Goal: Book appointment/travel/reservation

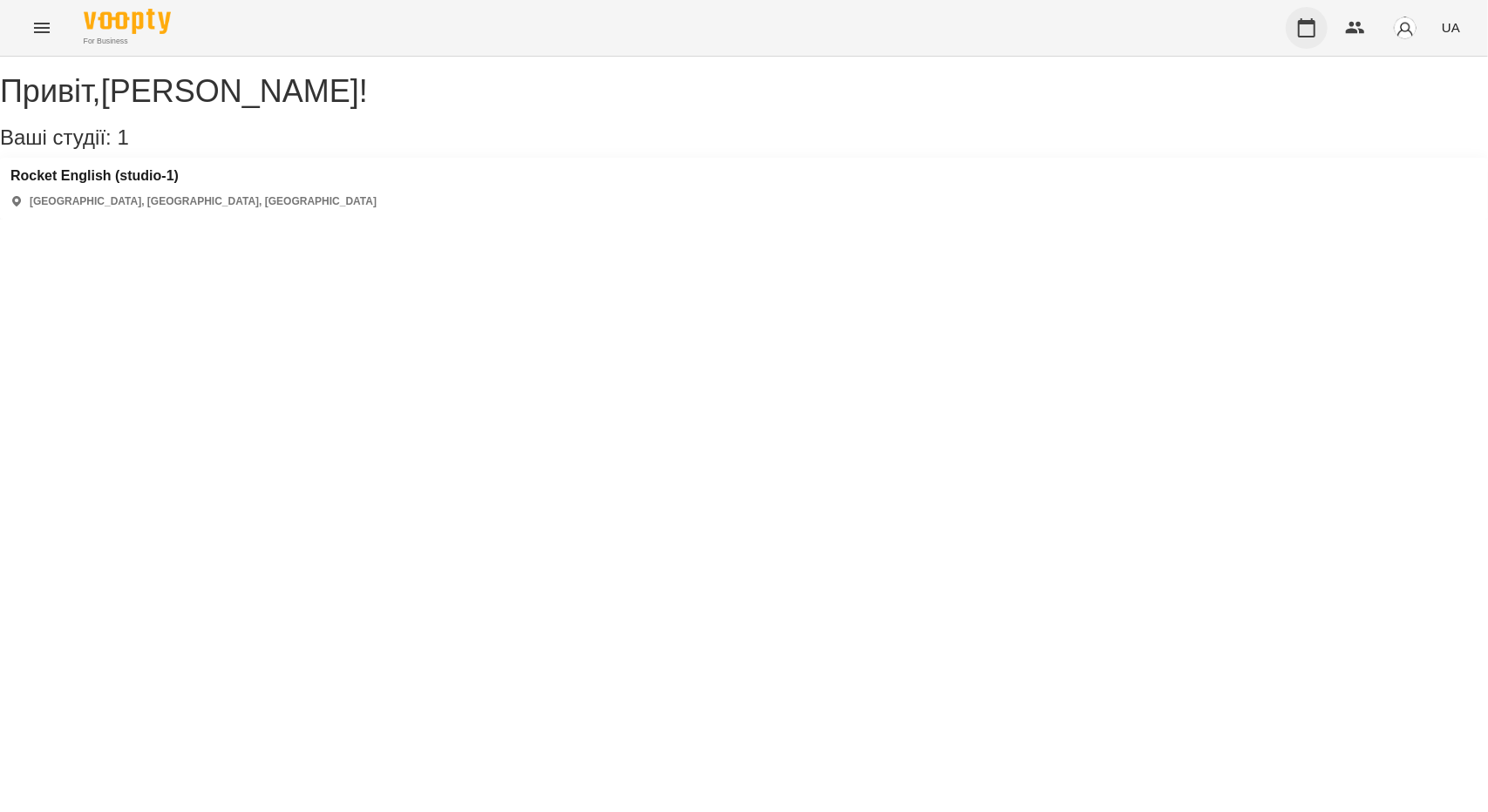
click at [1323, 23] on button "button" at bounding box center [1306, 27] width 42 height 42
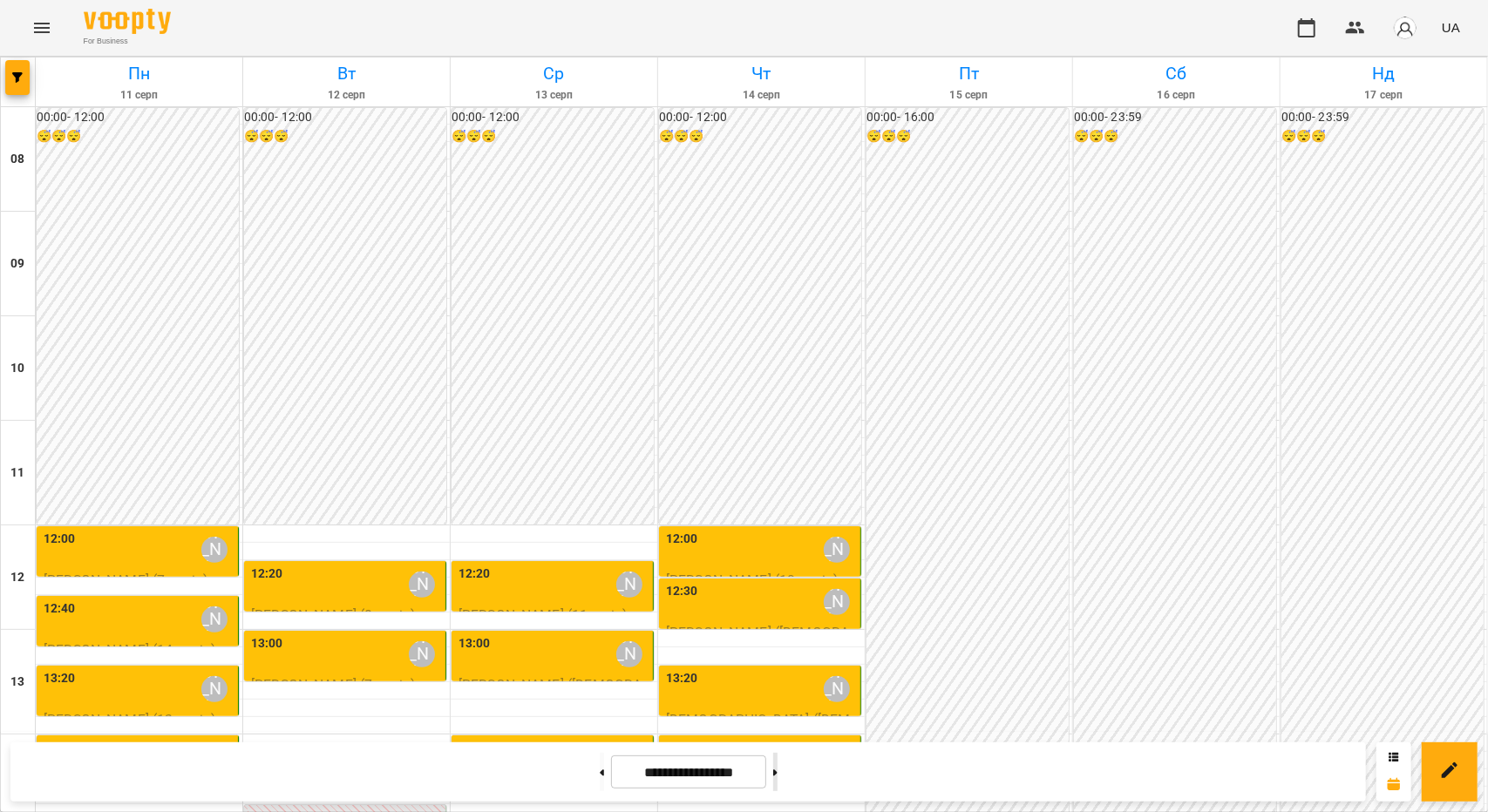
scroll to position [436, 0]
click at [777, 766] on button at bounding box center [775, 771] width 4 height 38
type input "**********"
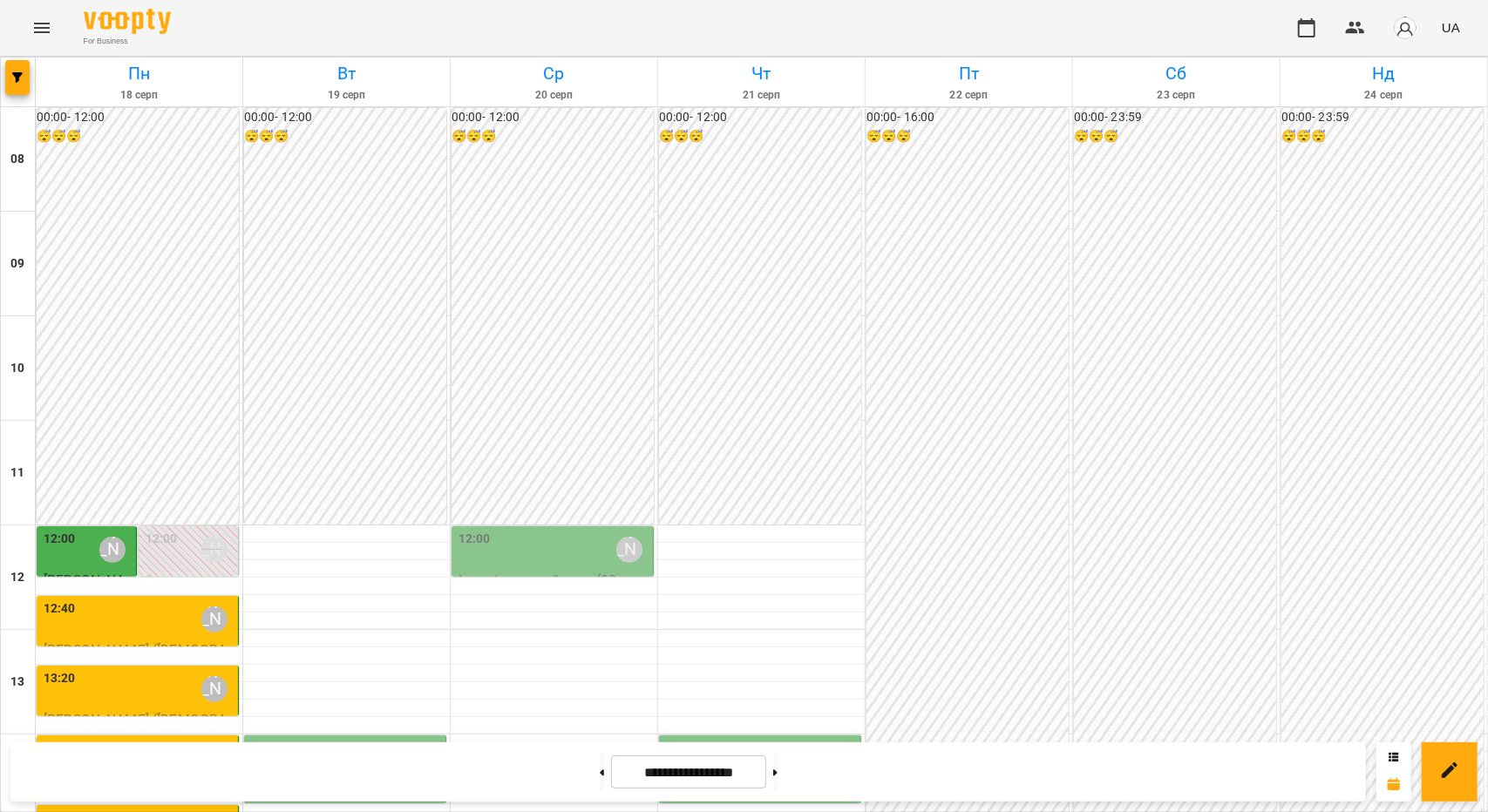
scroll to position [522, 0]
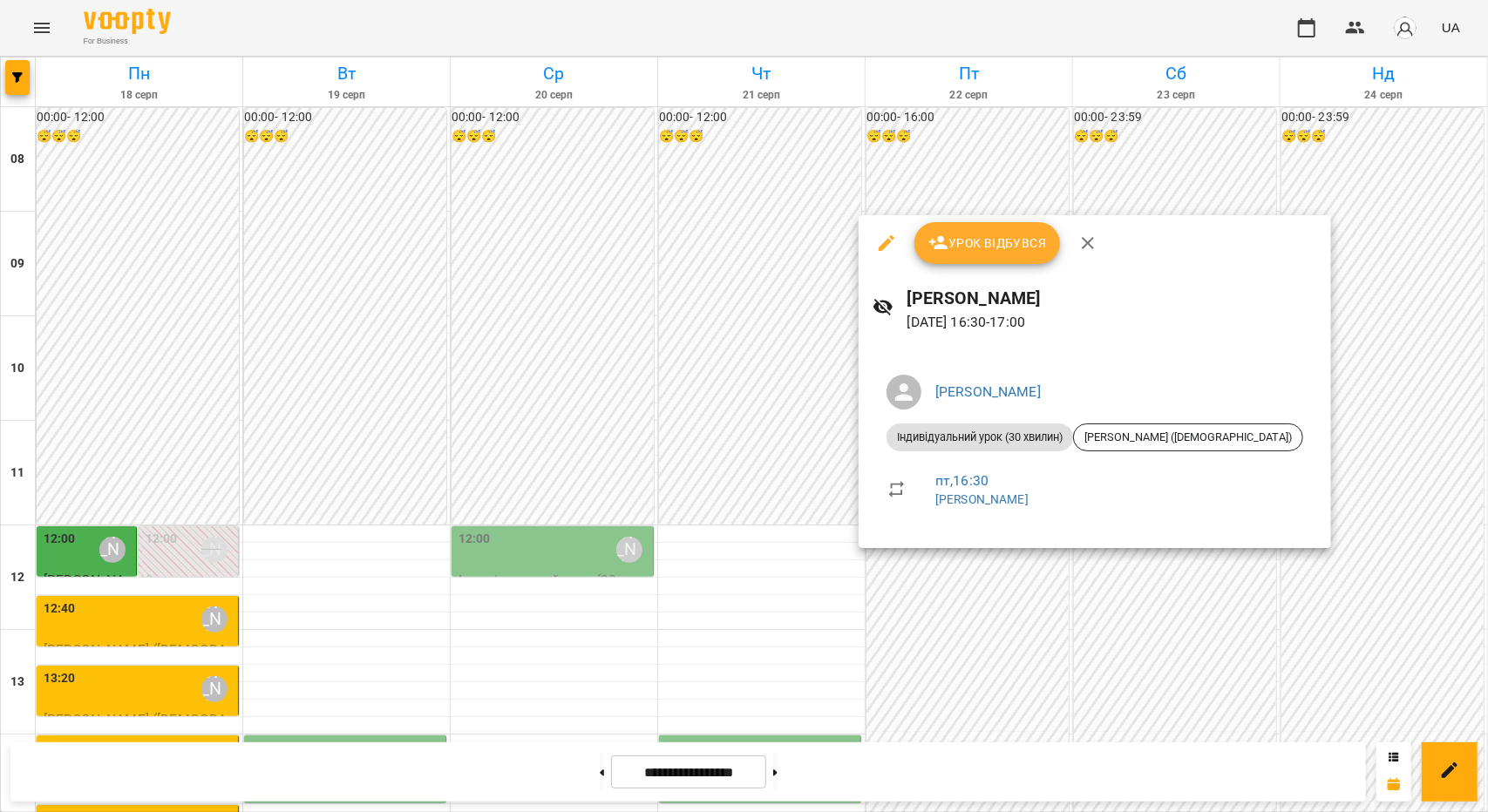
click at [967, 586] on div at bounding box center [744, 406] width 1488 height 812
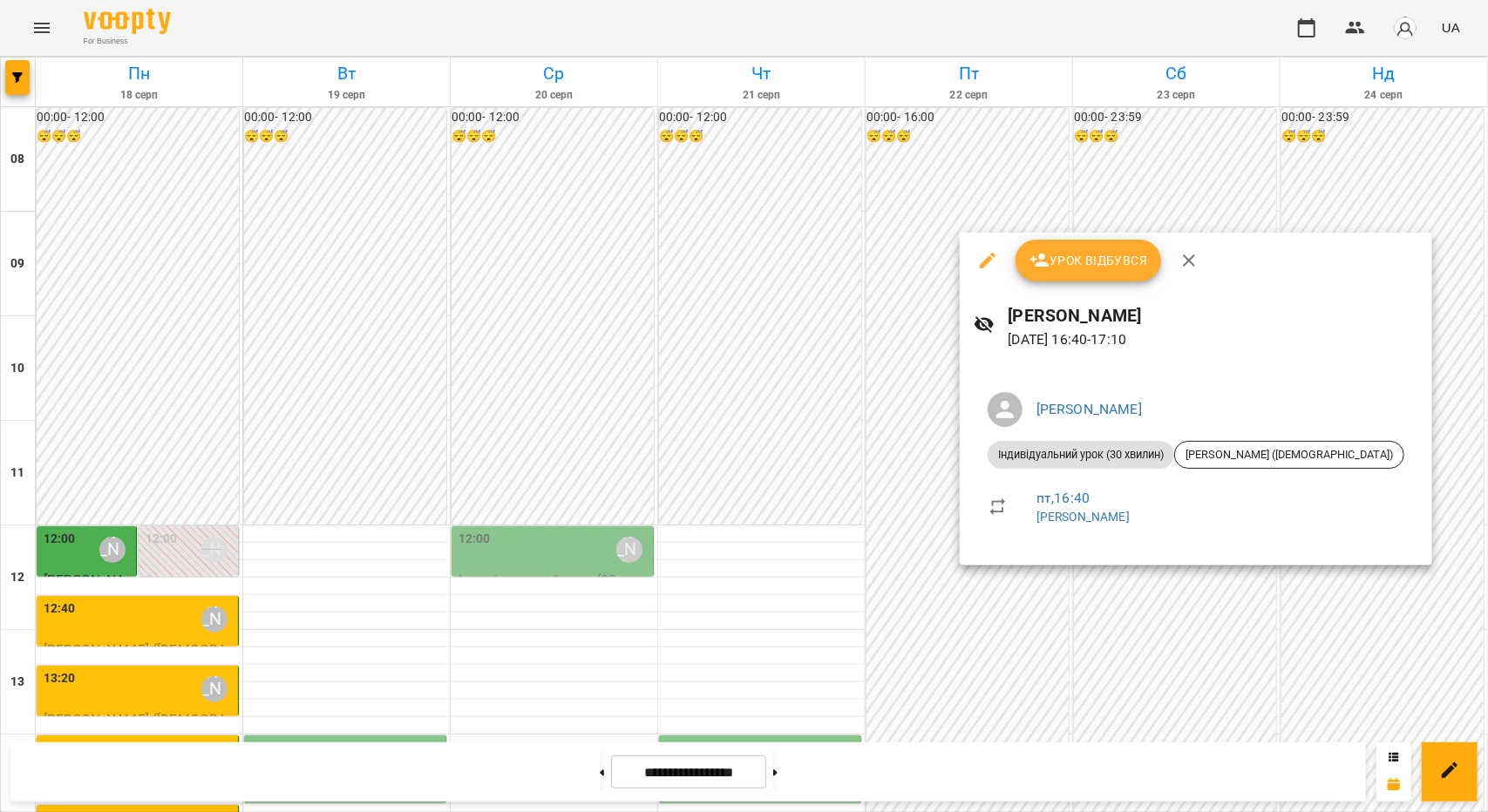
click at [879, 545] on div at bounding box center [744, 406] width 1488 height 812
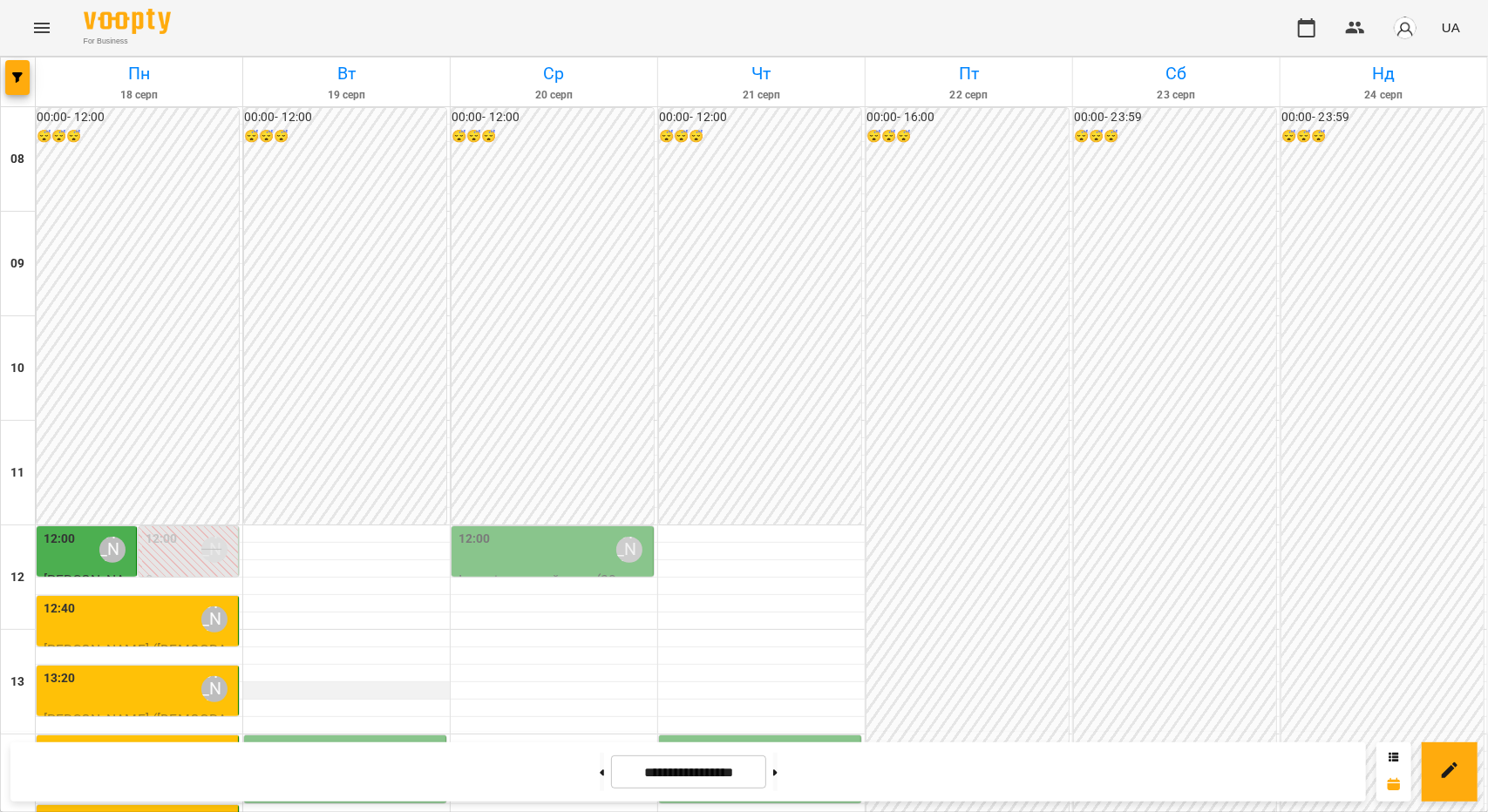
scroll to position [226, 0]
click at [333, 739] on div "14:00 [PERSON_NAME]" at bounding box center [346, 758] width 191 height 40
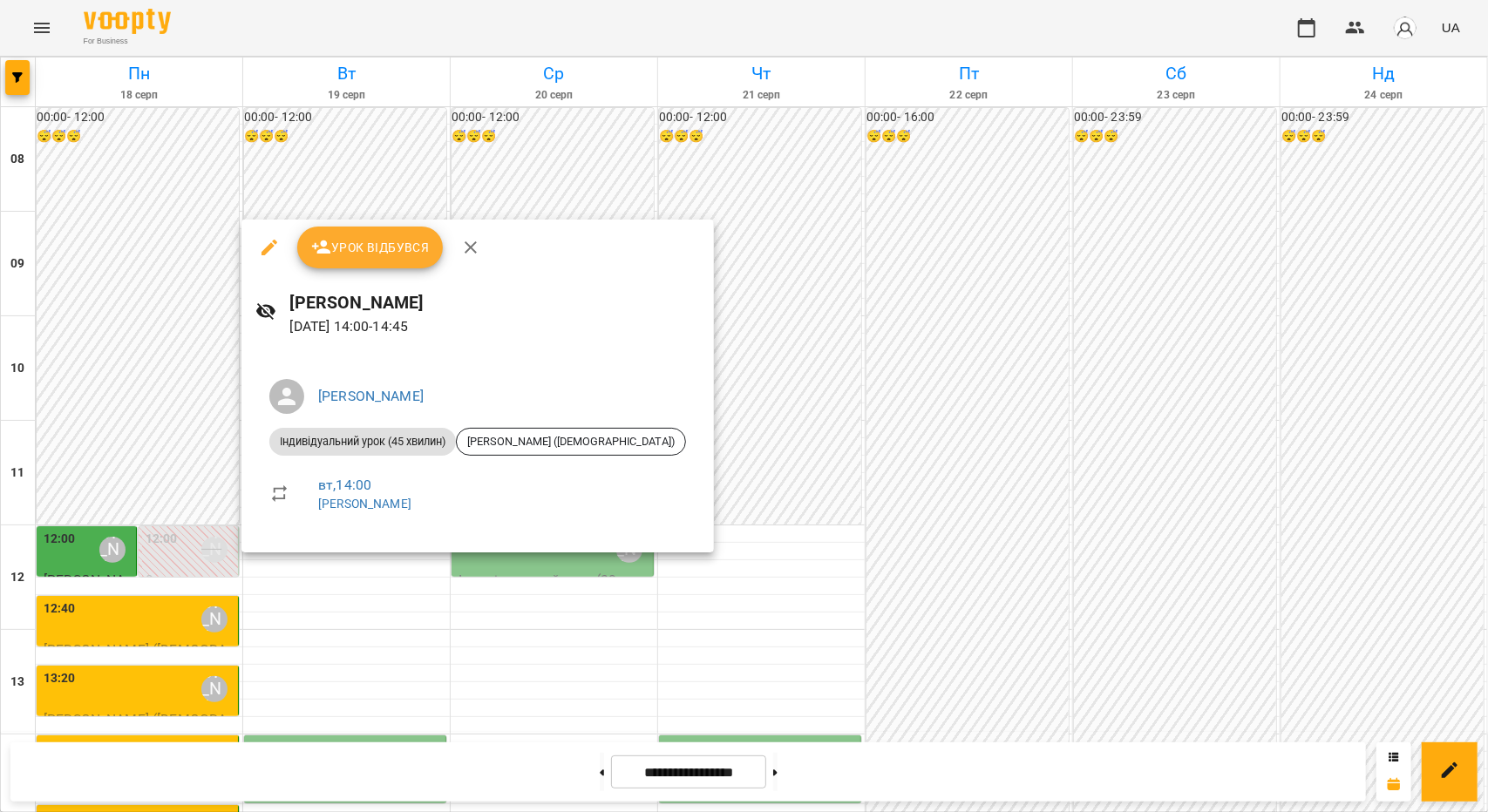
click at [313, 678] on div at bounding box center [744, 406] width 1488 height 812
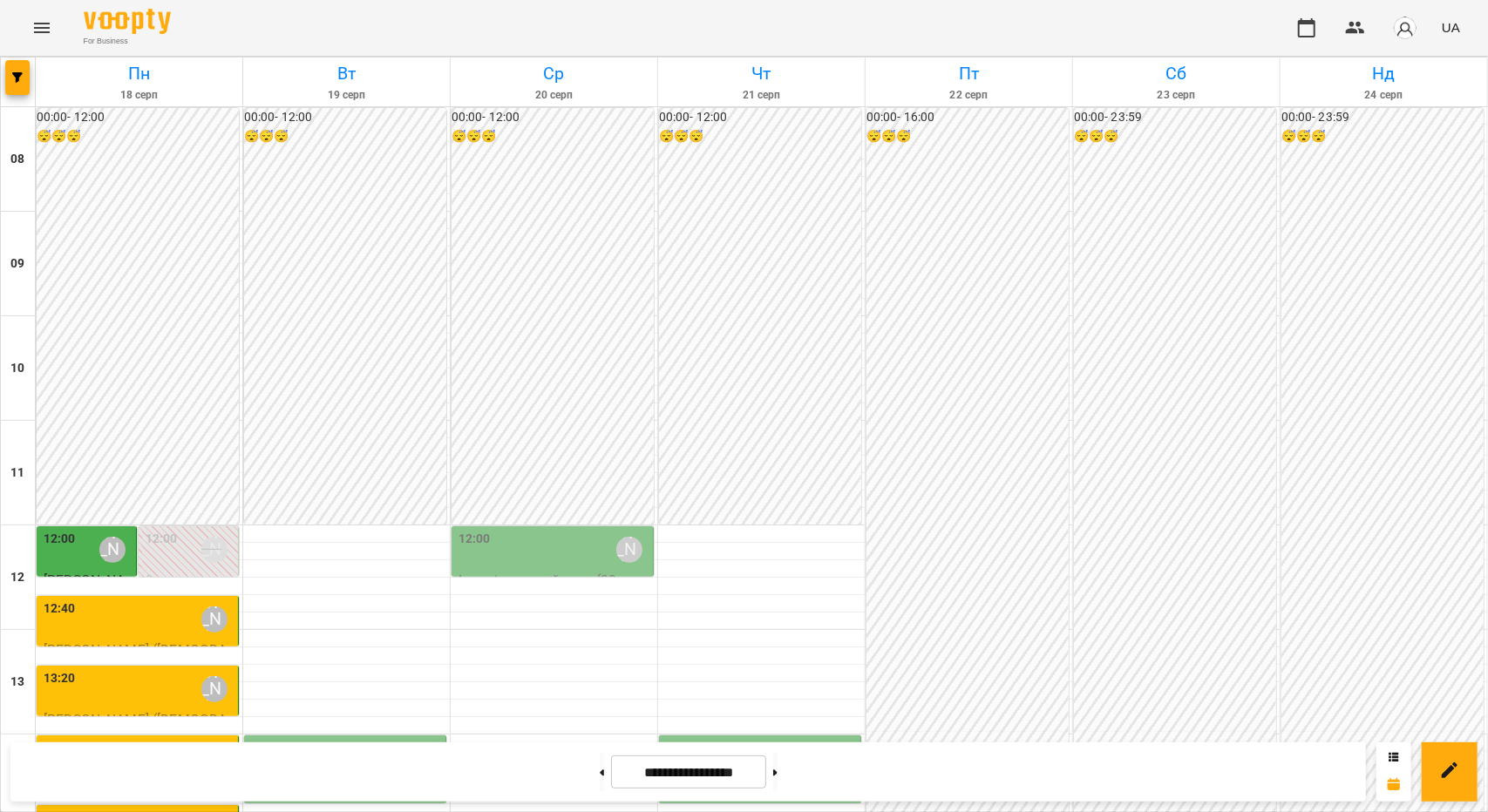
click at [89, 529] on div "12:00 [PERSON_NAME]" at bounding box center [88, 549] width 89 height 40
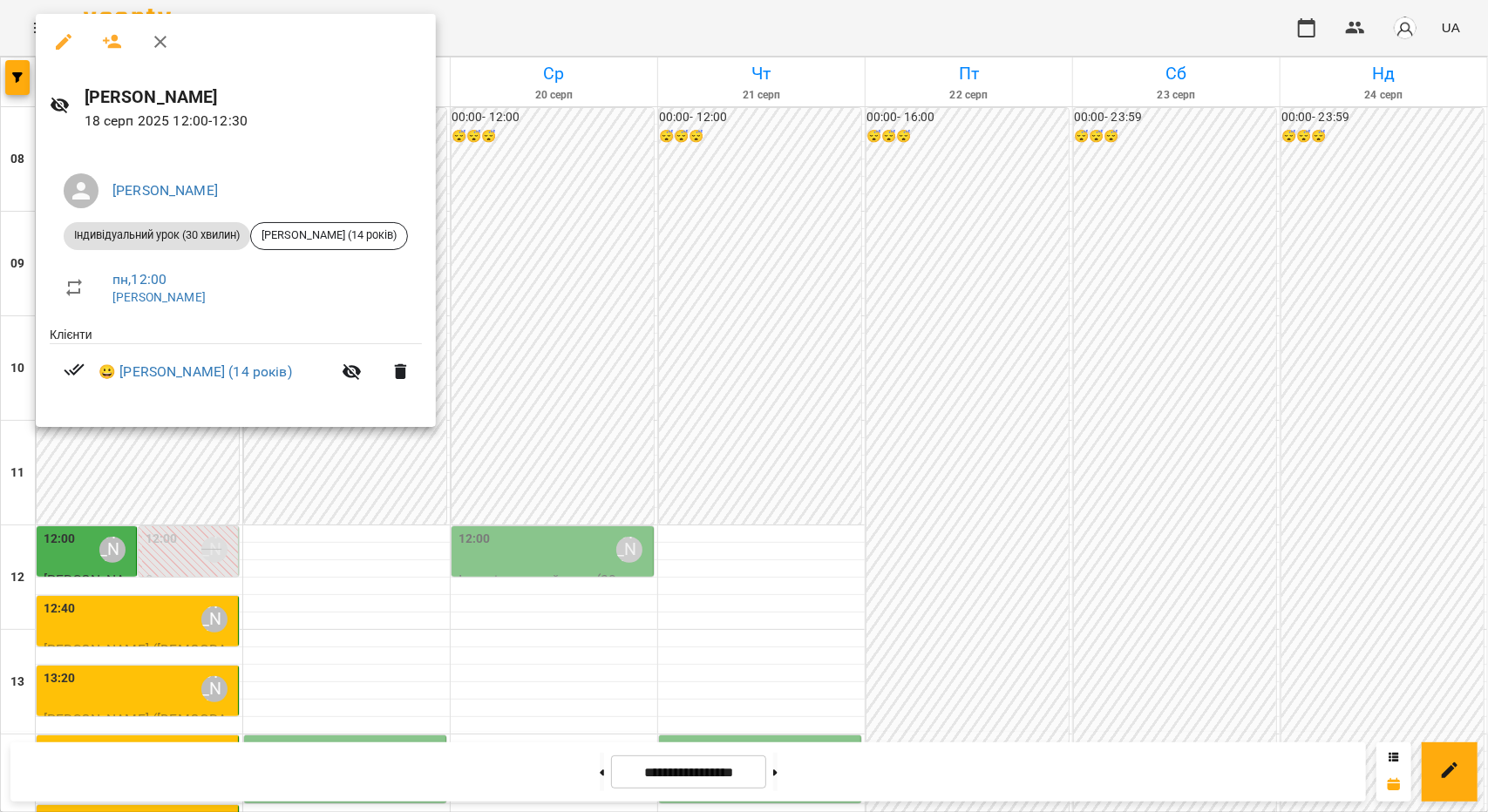
click at [310, 466] on div at bounding box center [744, 406] width 1488 height 812
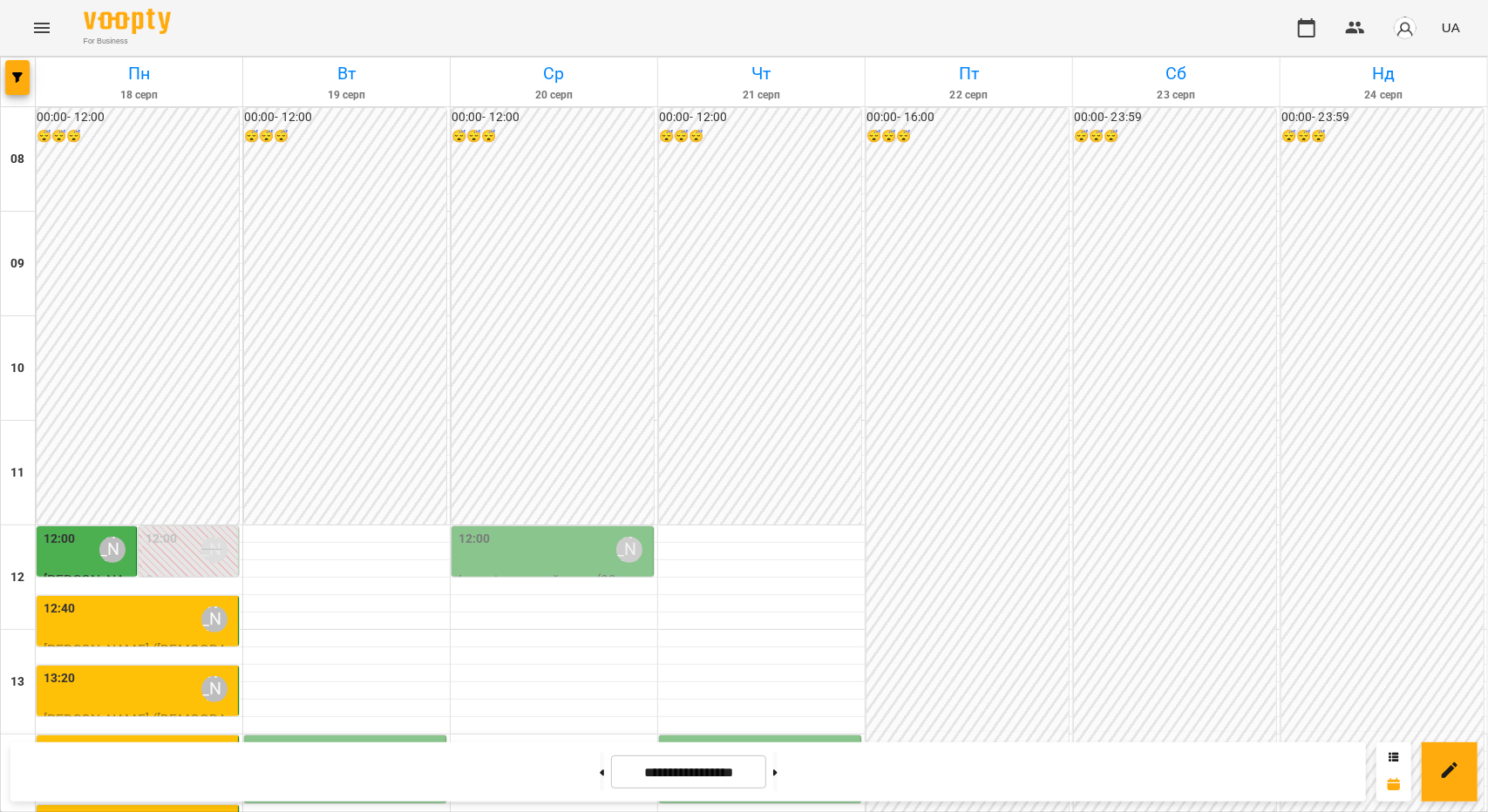
click at [129, 599] on div "12:40 [PERSON_NAME]" at bounding box center [139, 619] width 191 height 40
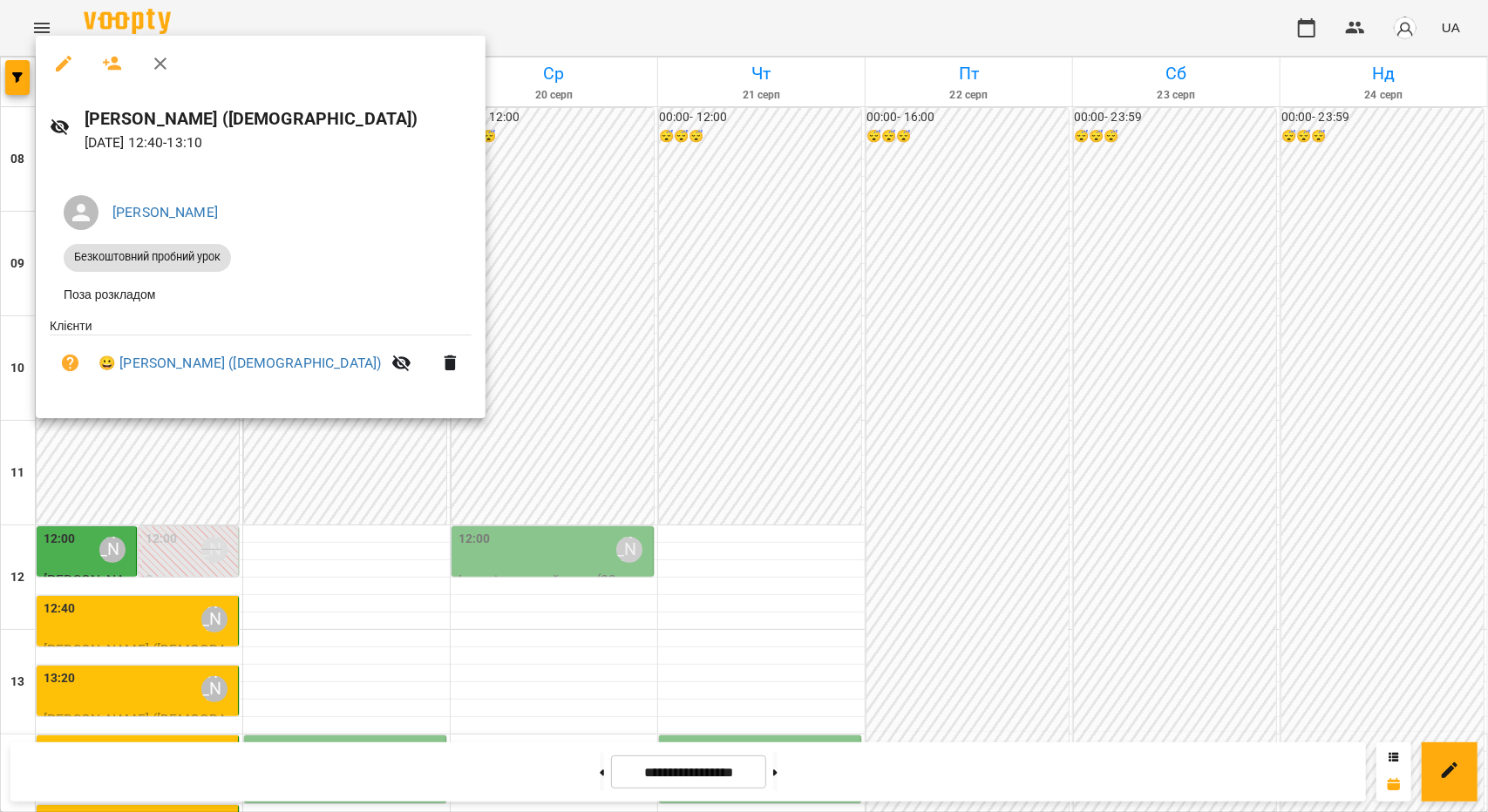
click at [161, 464] on div at bounding box center [744, 406] width 1488 height 812
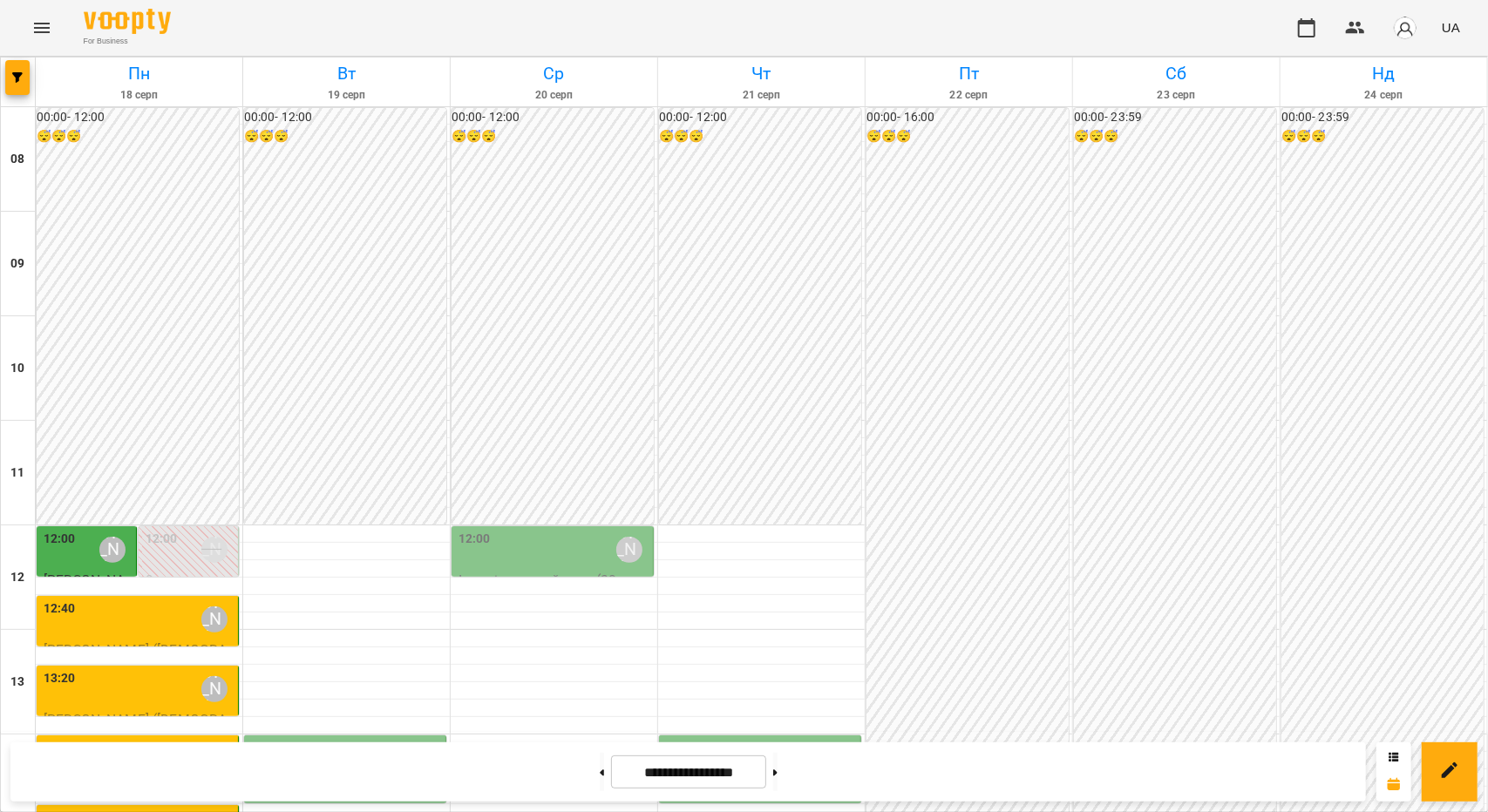
click at [161, 669] on div "13:20 [PERSON_NAME]" at bounding box center [139, 688] width 191 height 40
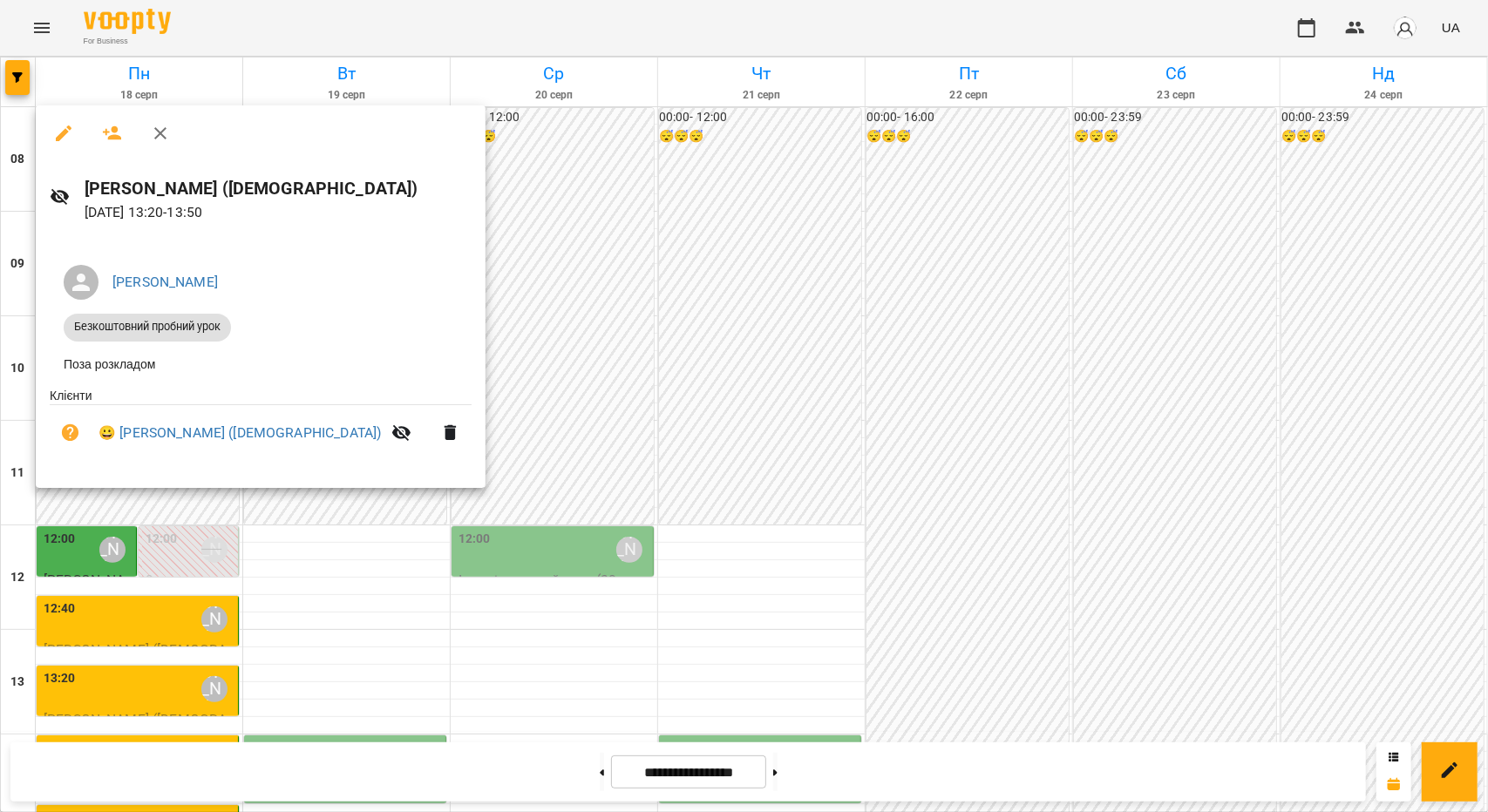
click at [104, 534] on div at bounding box center [744, 406] width 1488 height 812
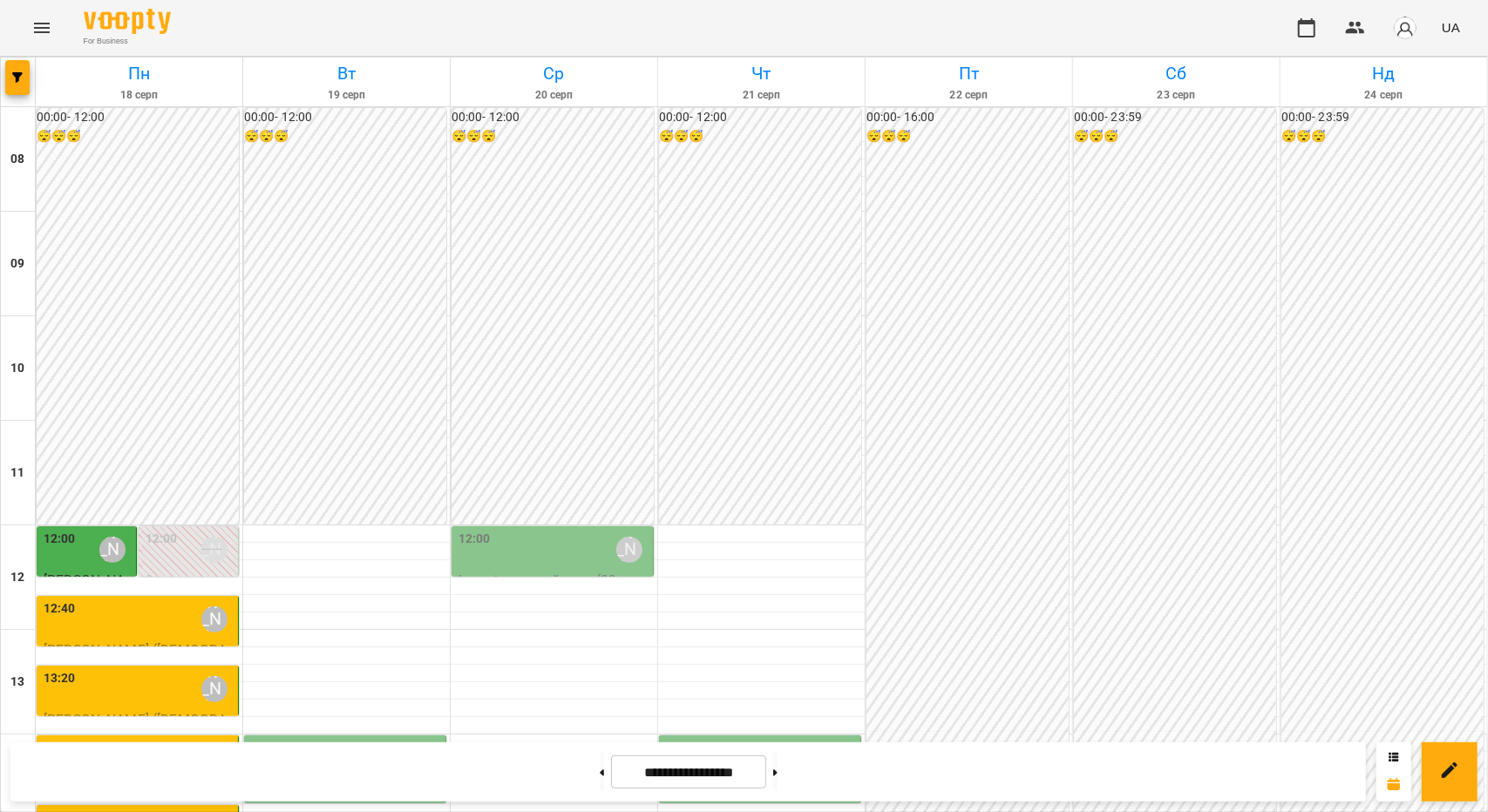
click at [119, 739] on div "14:00 [PERSON_NAME]" at bounding box center [139, 758] width 191 height 40
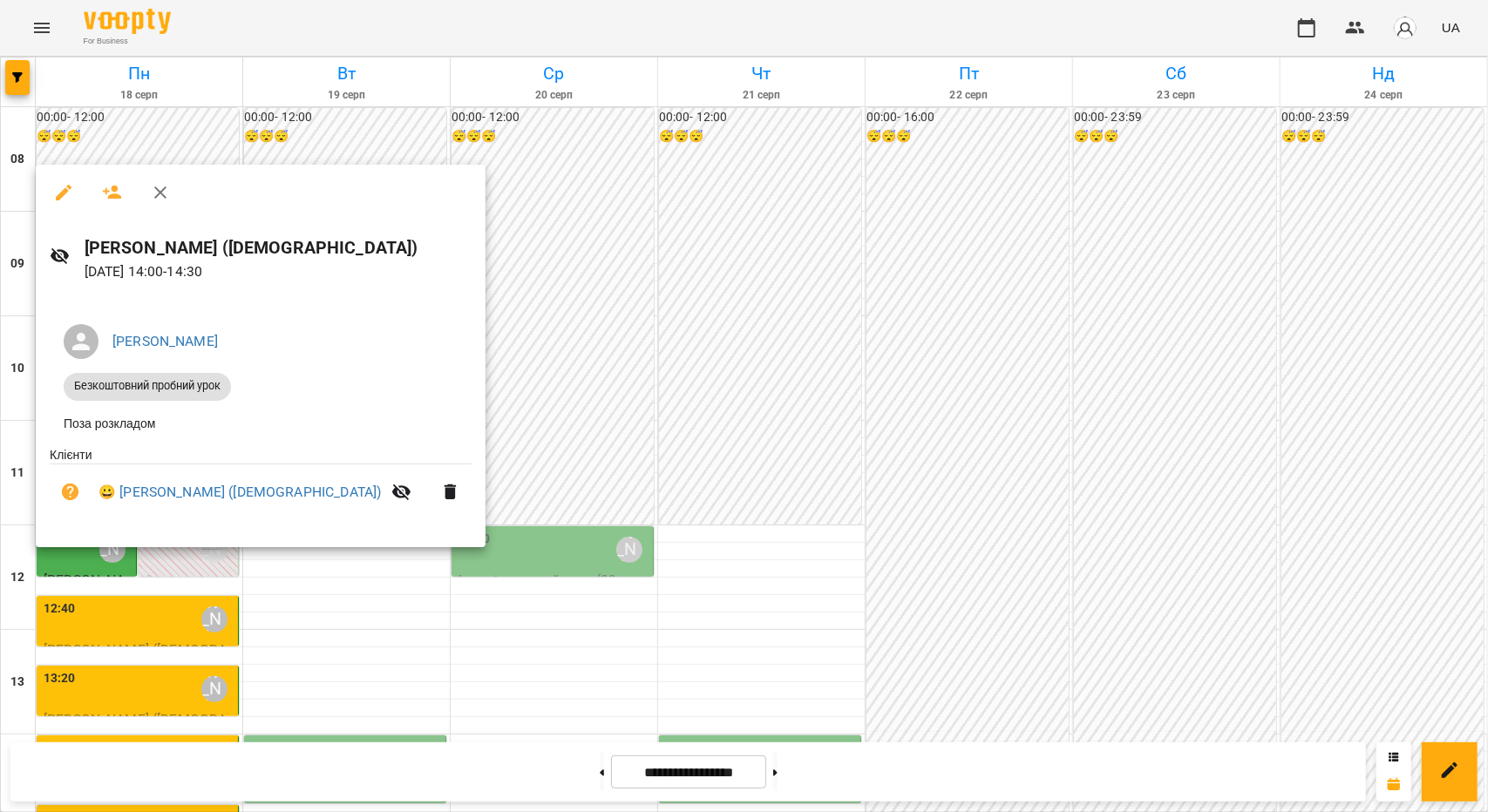
click at [272, 707] on div at bounding box center [744, 406] width 1488 height 812
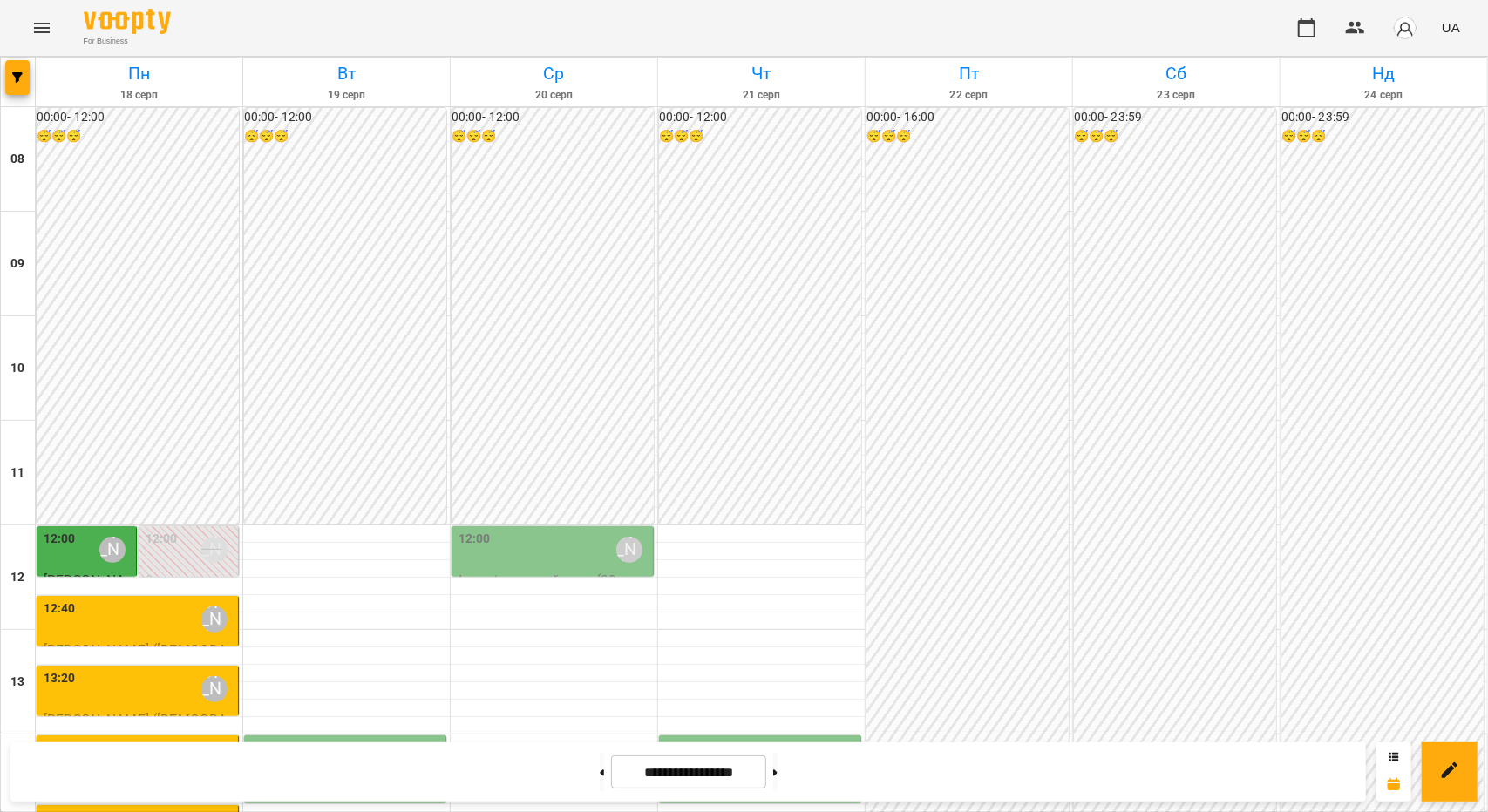
click at [153, 739] on div "14:00 [PERSON_NAME]" at bounding box center [139, 758] width 191 height 40
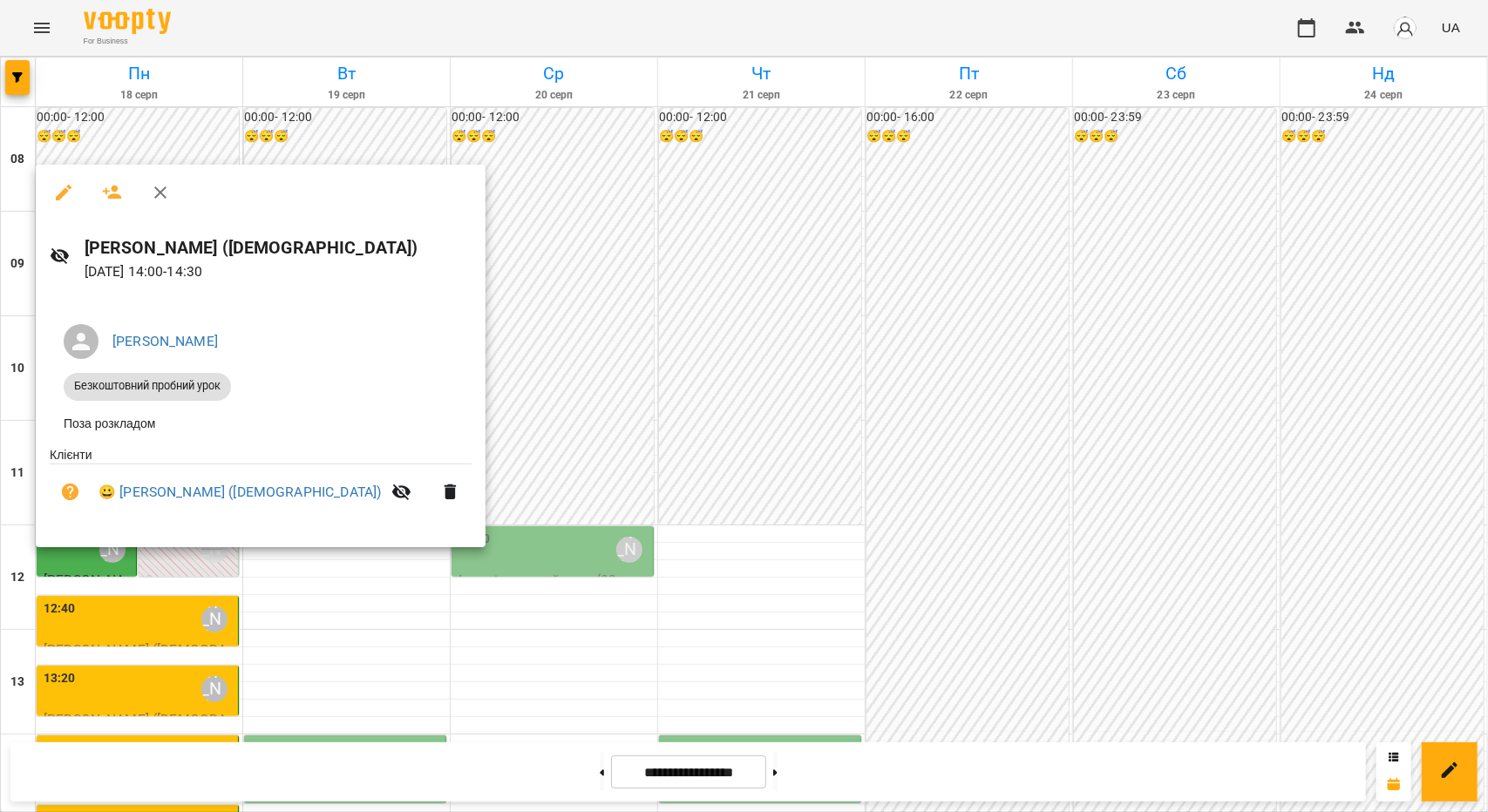
click at [334, 603] on div at bounding box center [744, 406] width 1488 height 812
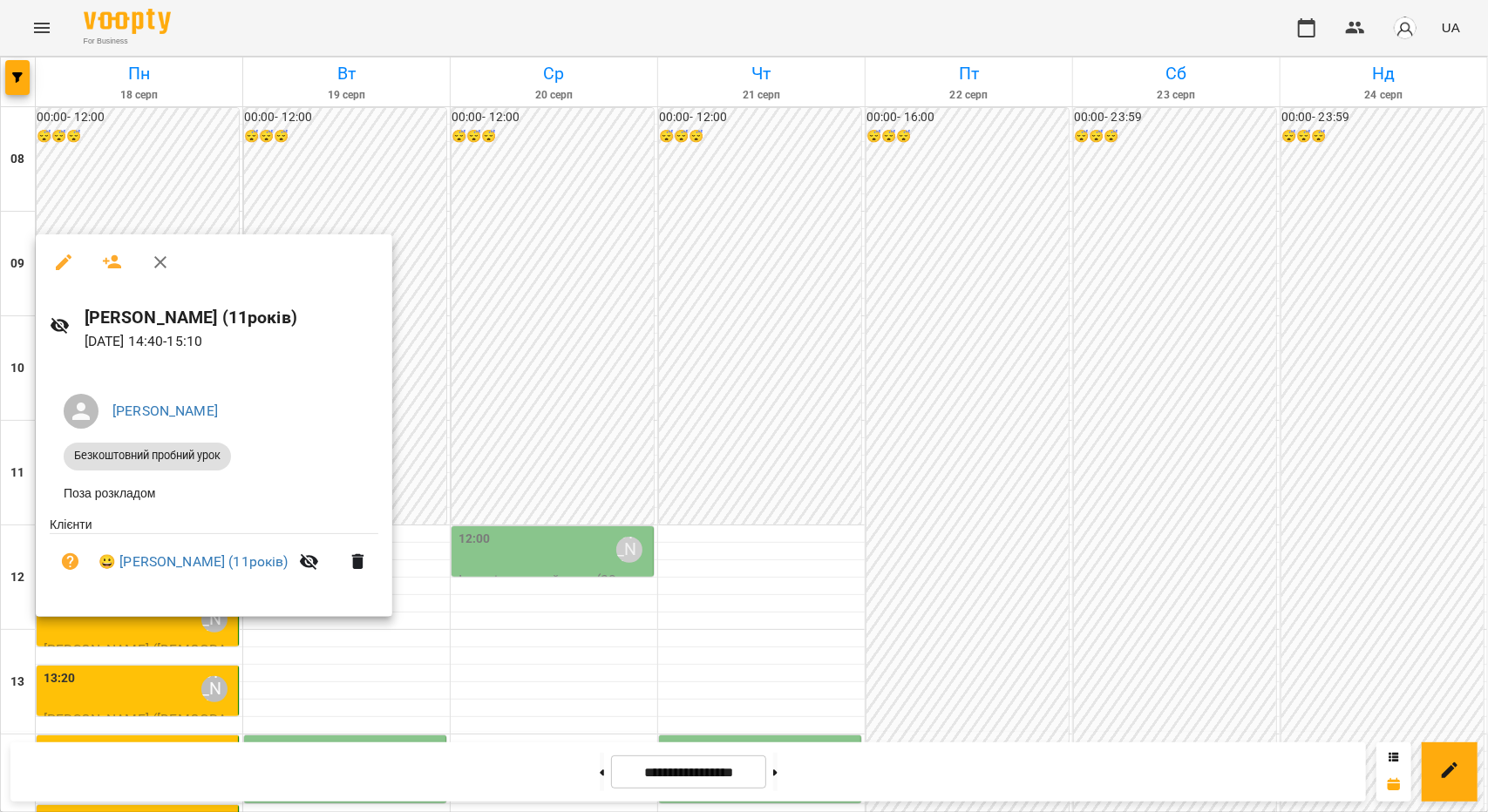
click at [403, 637] on div at bounding box center [744, 406] width 1488 height 812
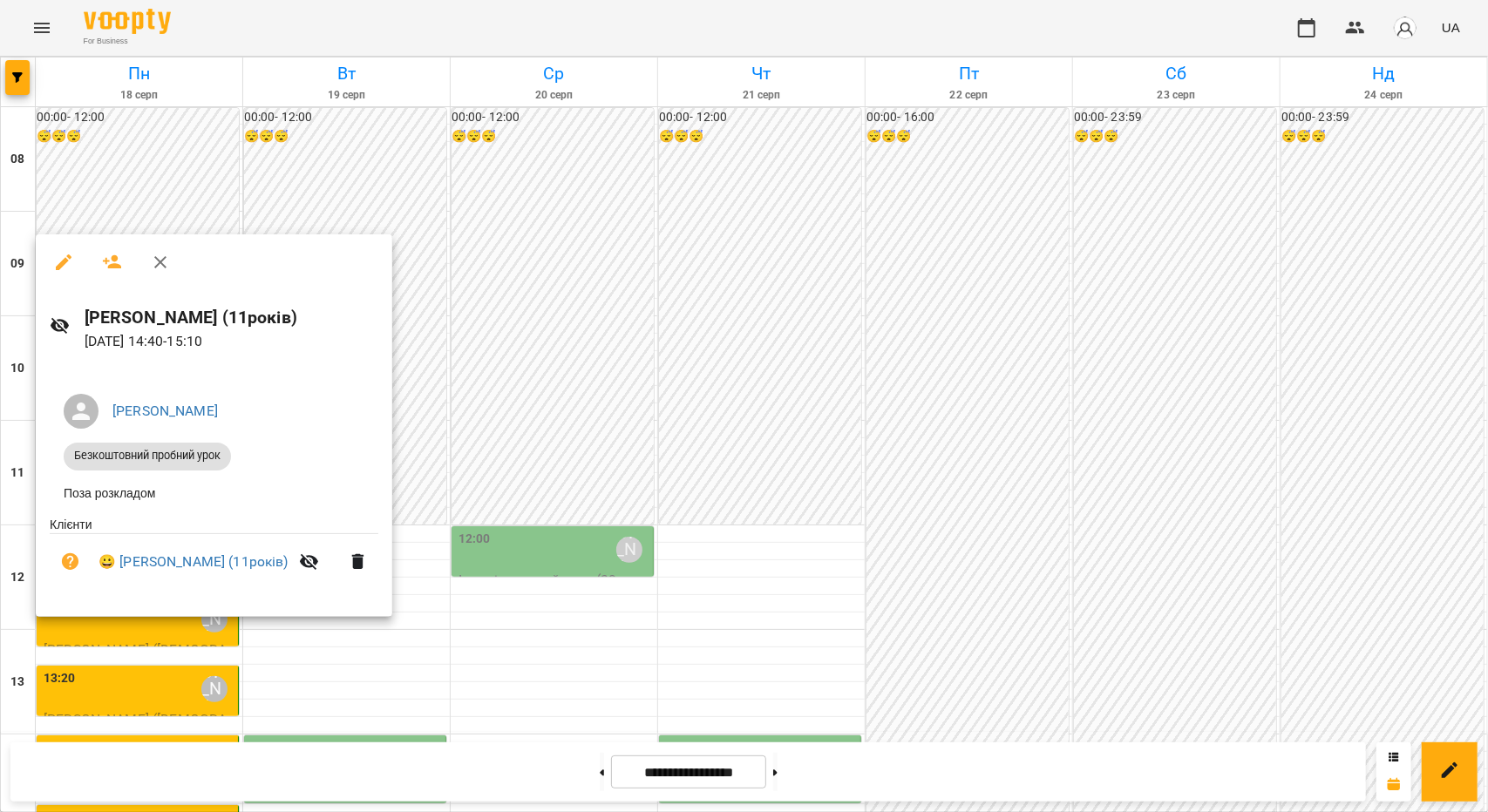
click at [246, 632] on div at bounding box center [744, 406] width 1488 height 812
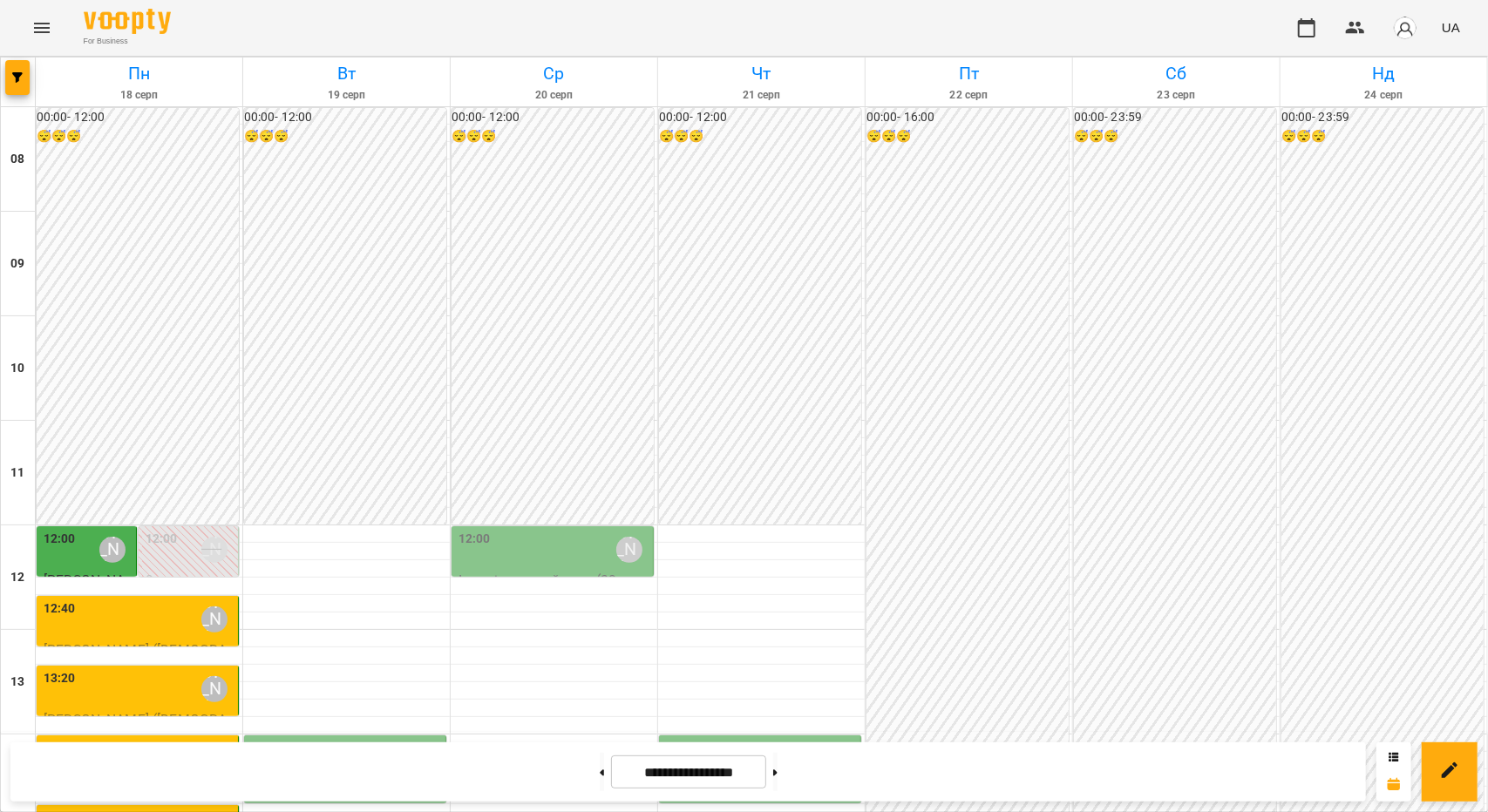
scroll to position [487, 0]
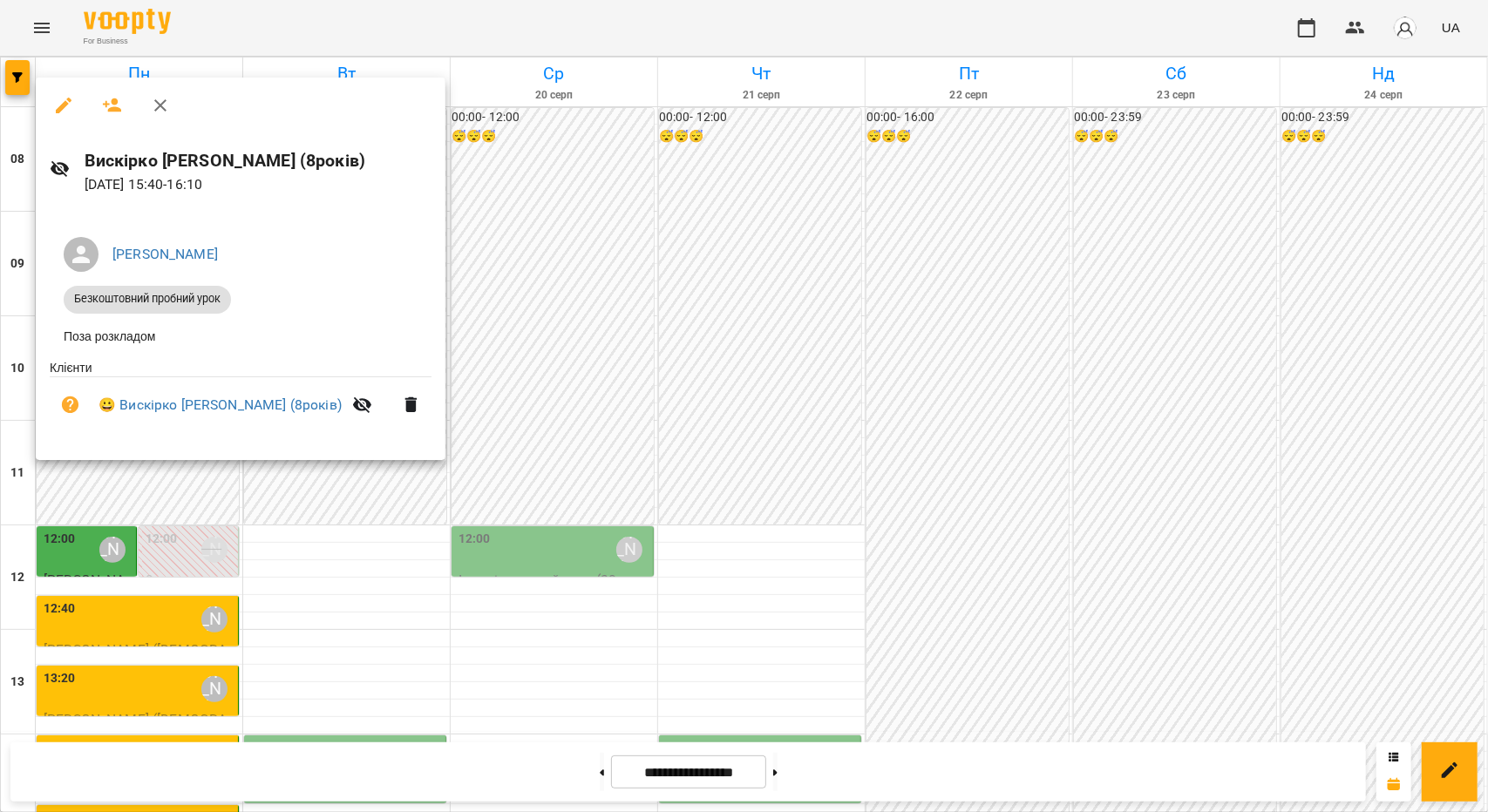
click at [246, 532] on div at bounding box center [744, 406] width 1488 height 812
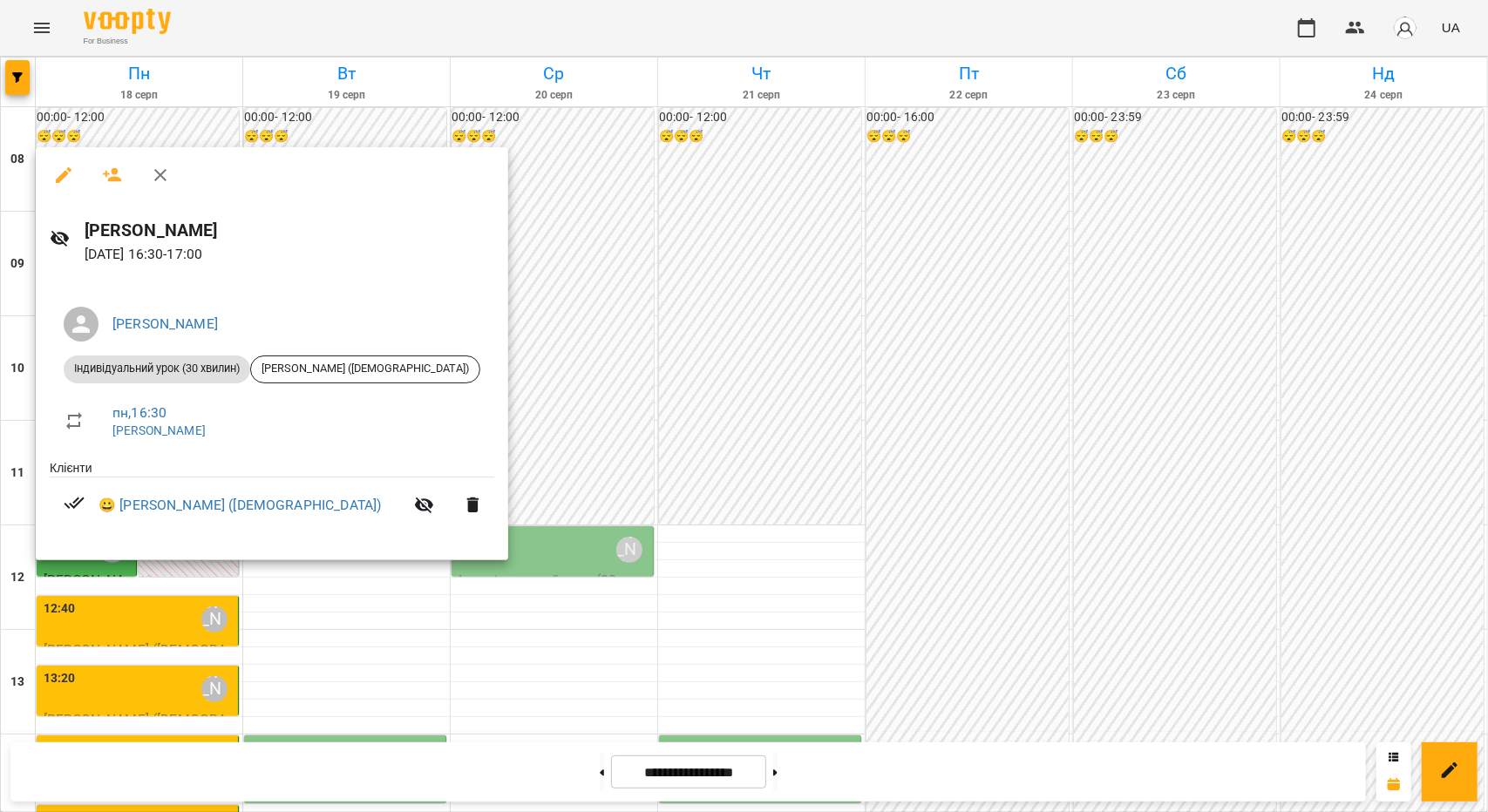
click at [88, 636] on div at bounding box center [744, 406] width 1488 height 812
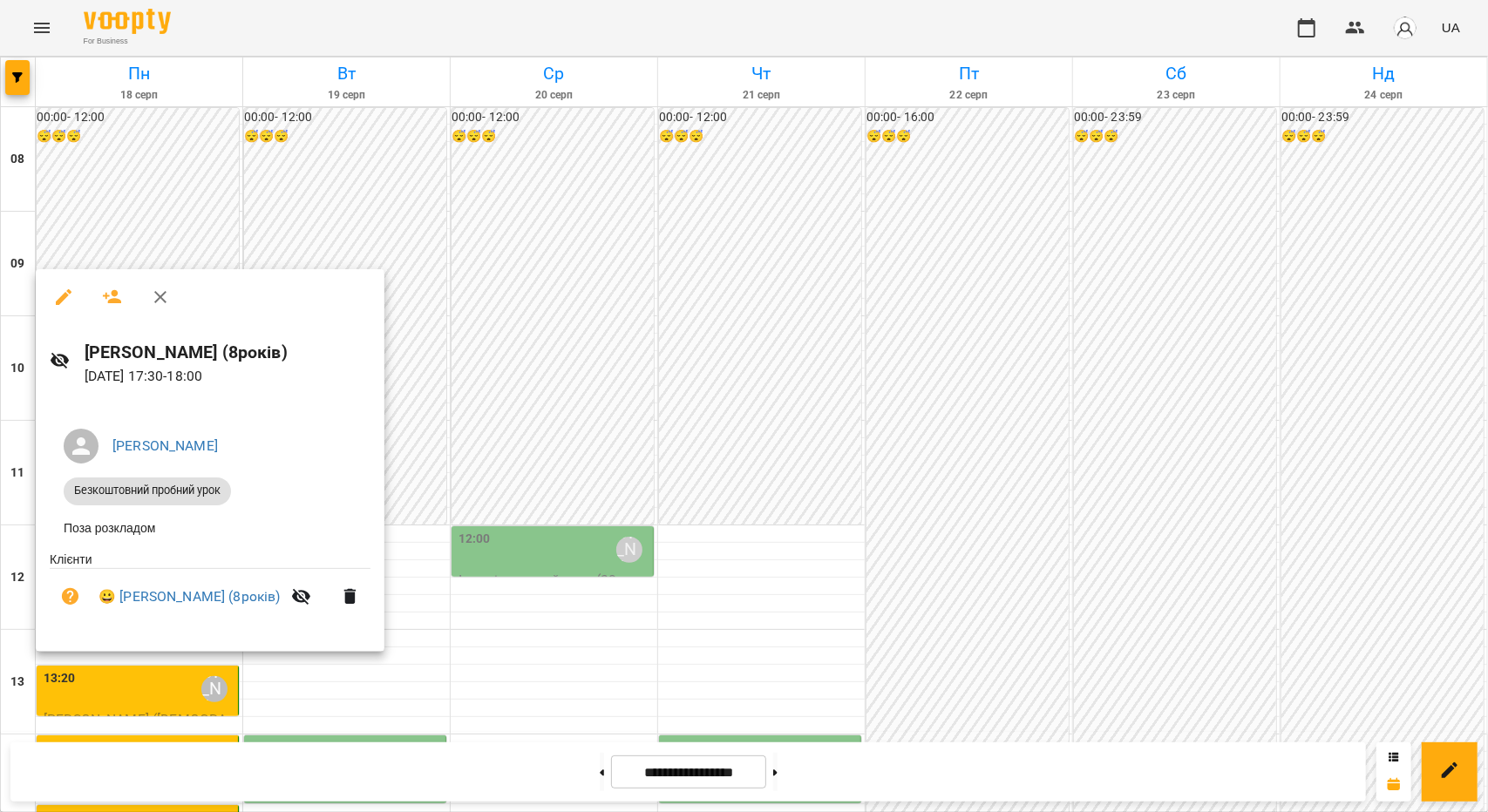
click at [67, 724] on div at bounding box center [744, 406] width 1488 height 812
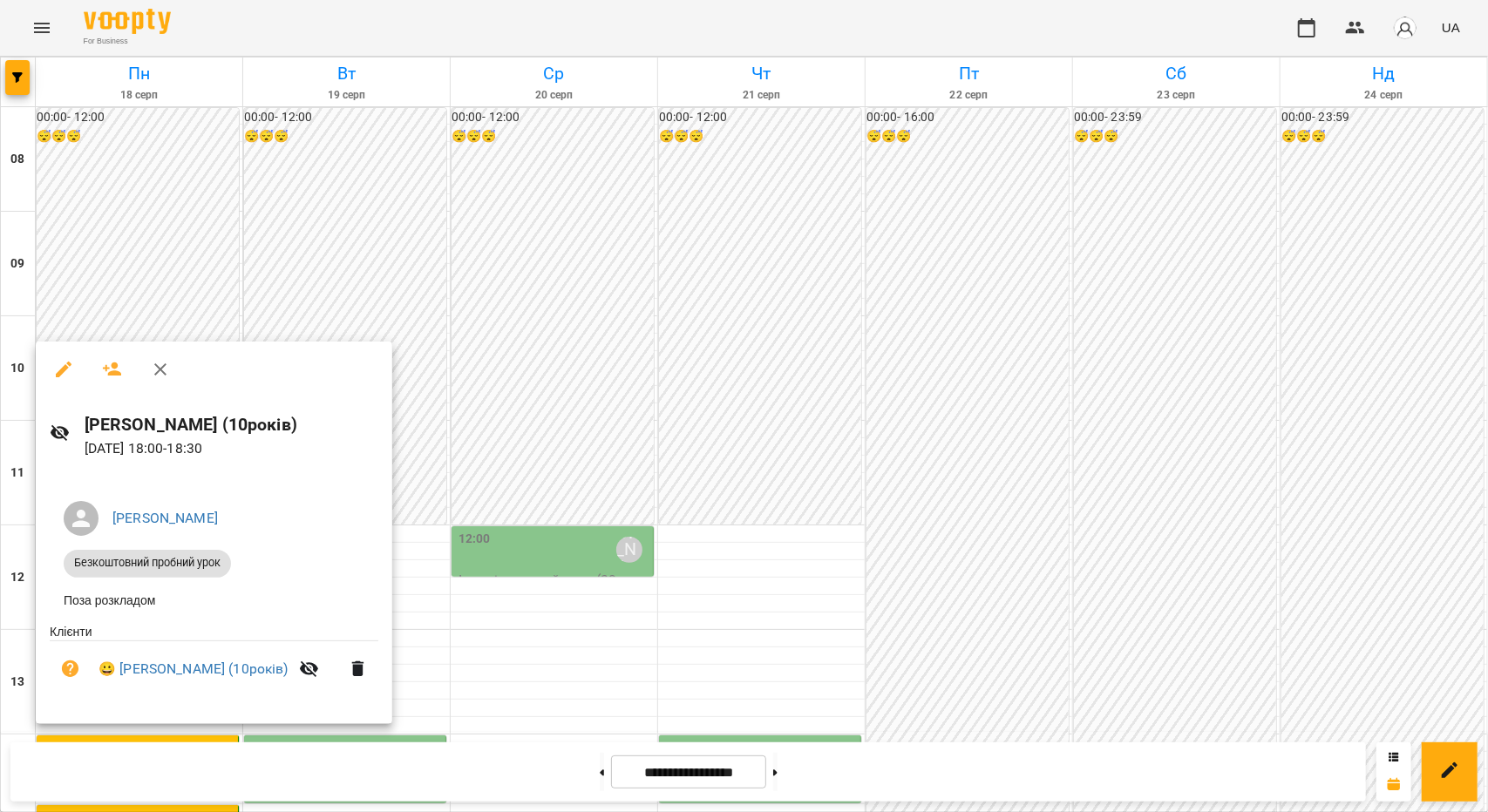
click at [295, 178] on div at bounding box center [744, 406] width 1488 height 812
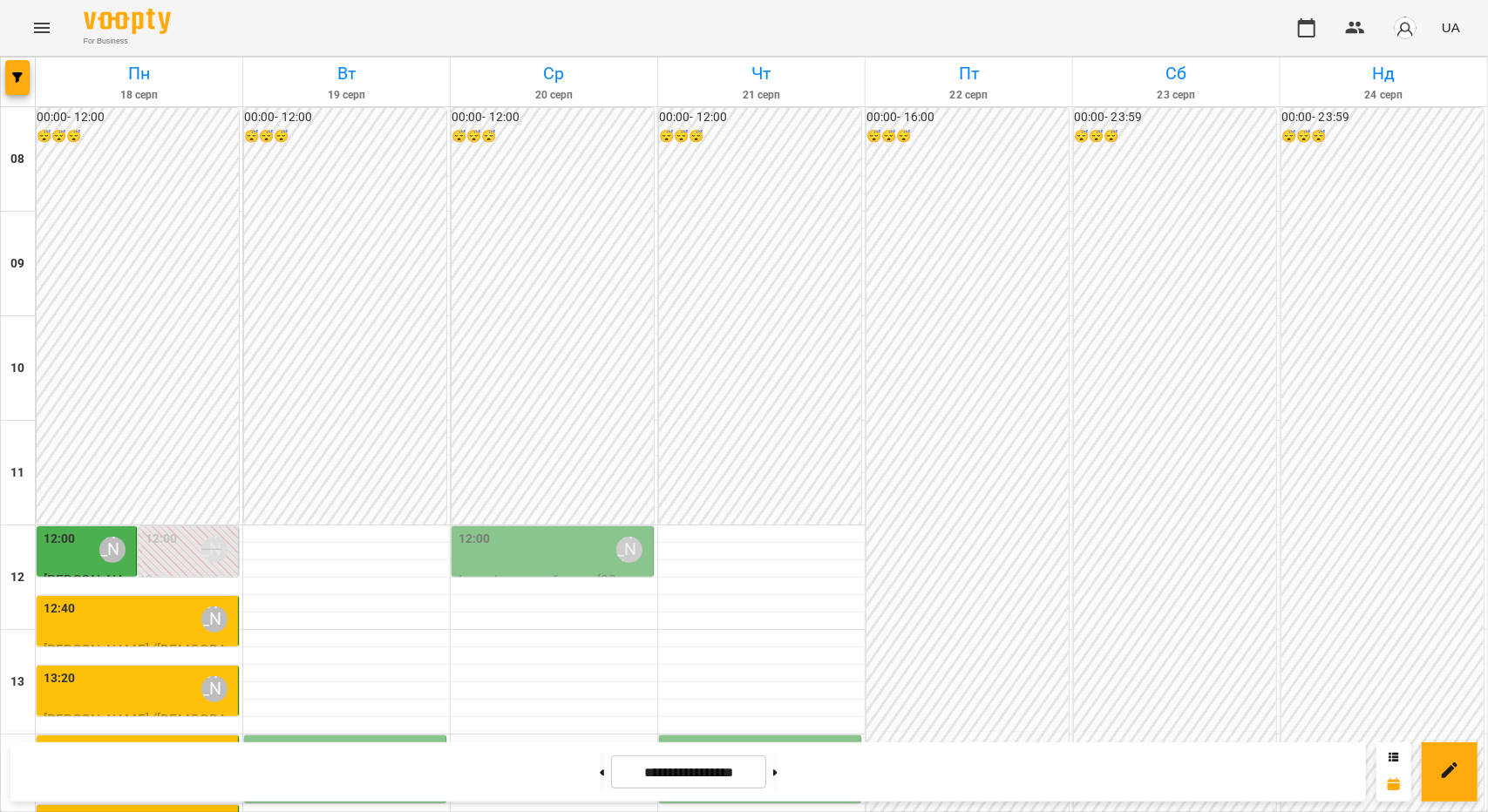
scroll to position [139, 0]
click at [72, 529] on div "12:00" at bounding box center [59, 549] width 32 height 40
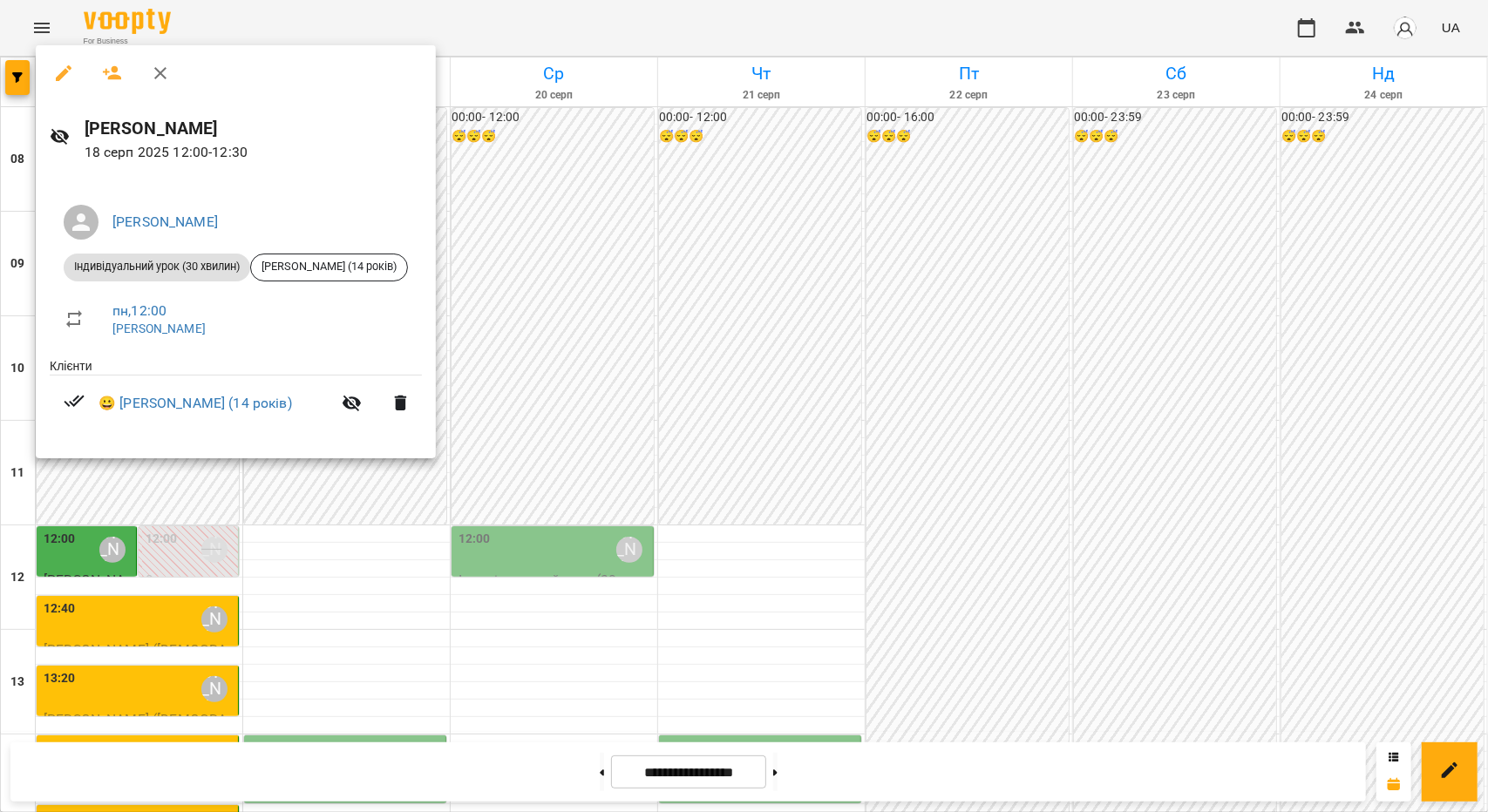
click at [653, 297] on div at bounding box center [744, 406] width 1488 height 812
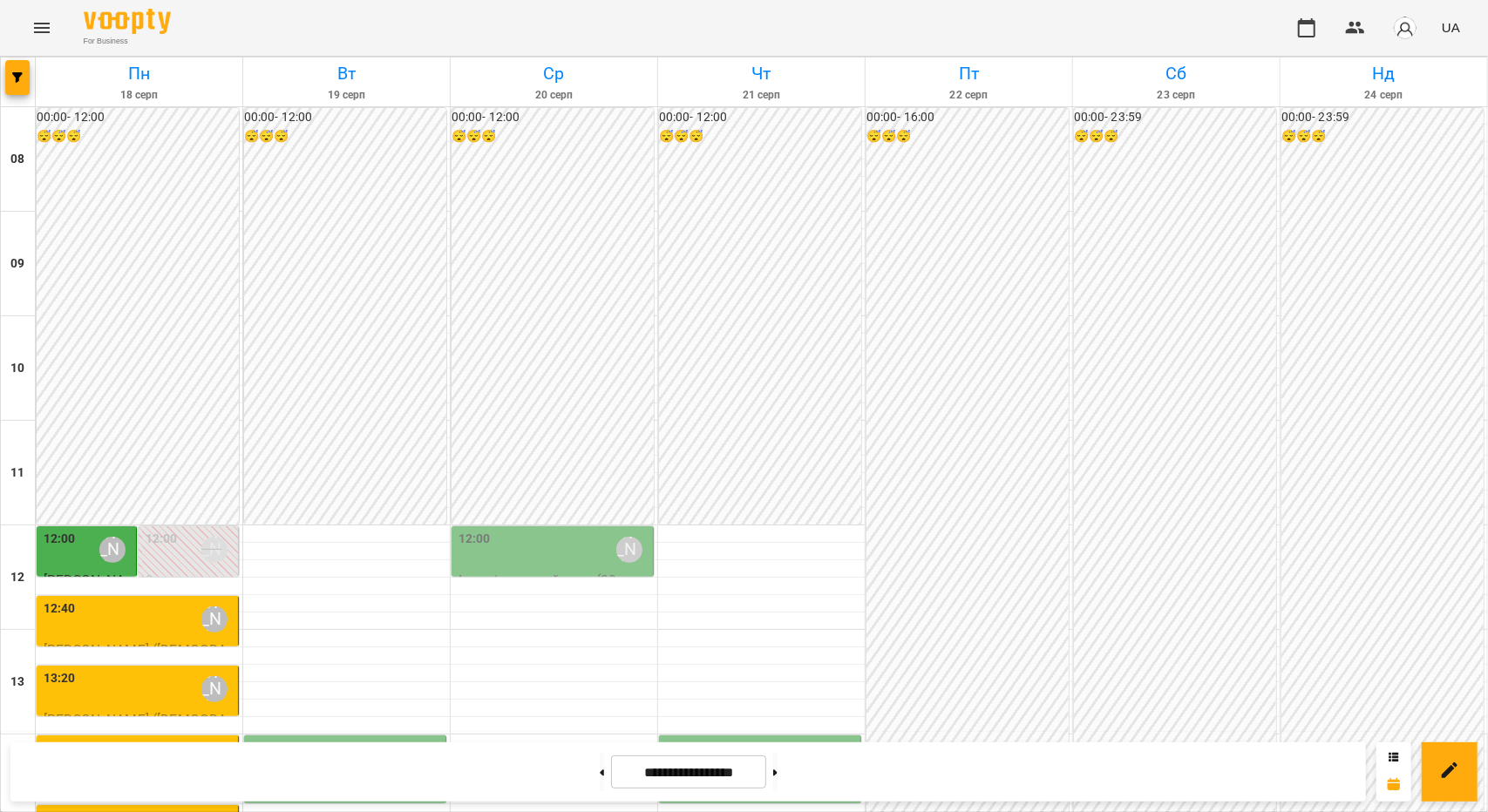
click at [62, 529] on div "12:00" at bounding box center [59, 549] width 32 height 40
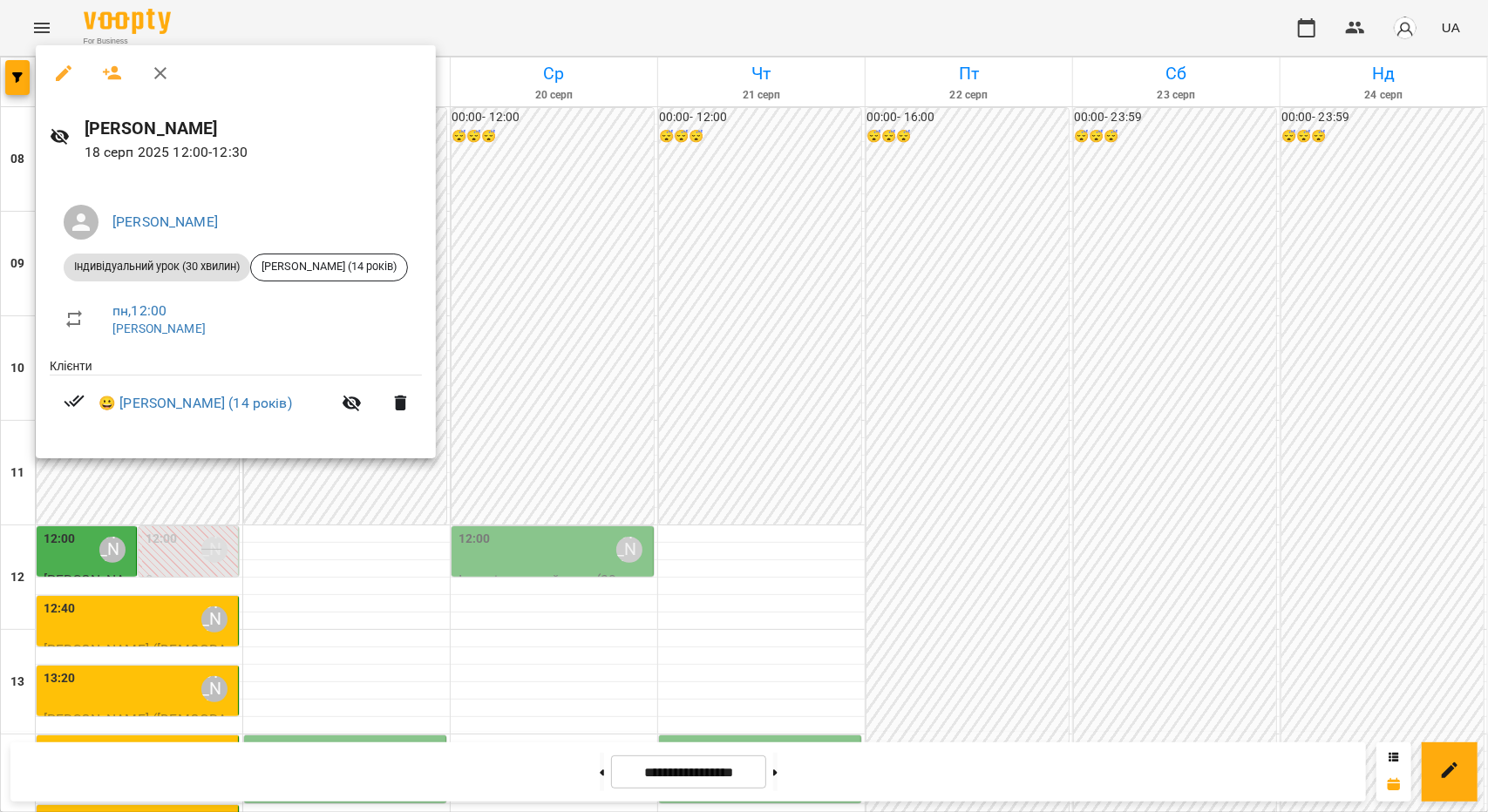
click at [109, 494] on div at bounding box center [744, 406] width 1488 height 812
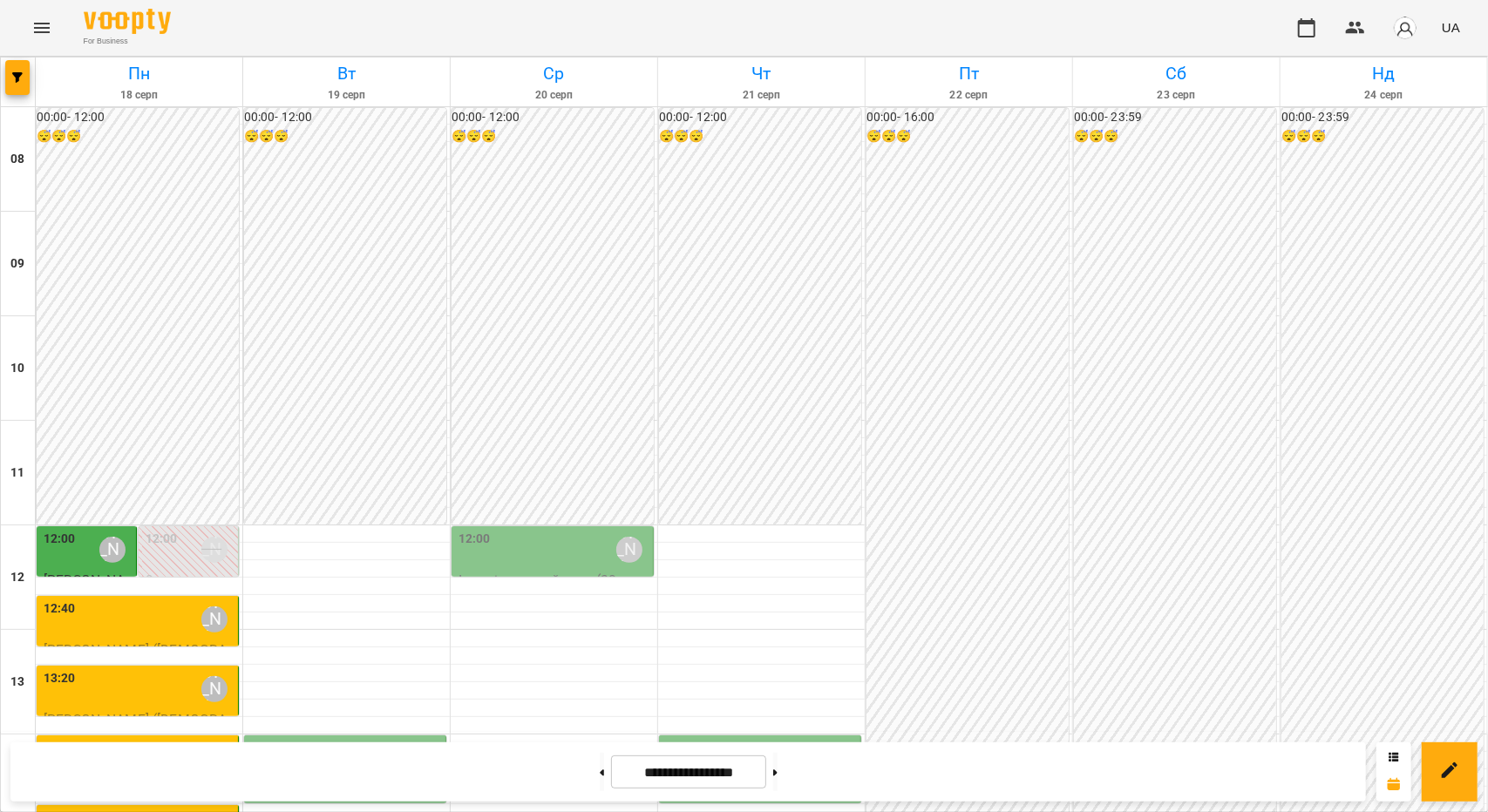
click at [123, 599] on div "12:40 [PERSON_NAME]" at bounding box center [139, 619] width 191 height 40
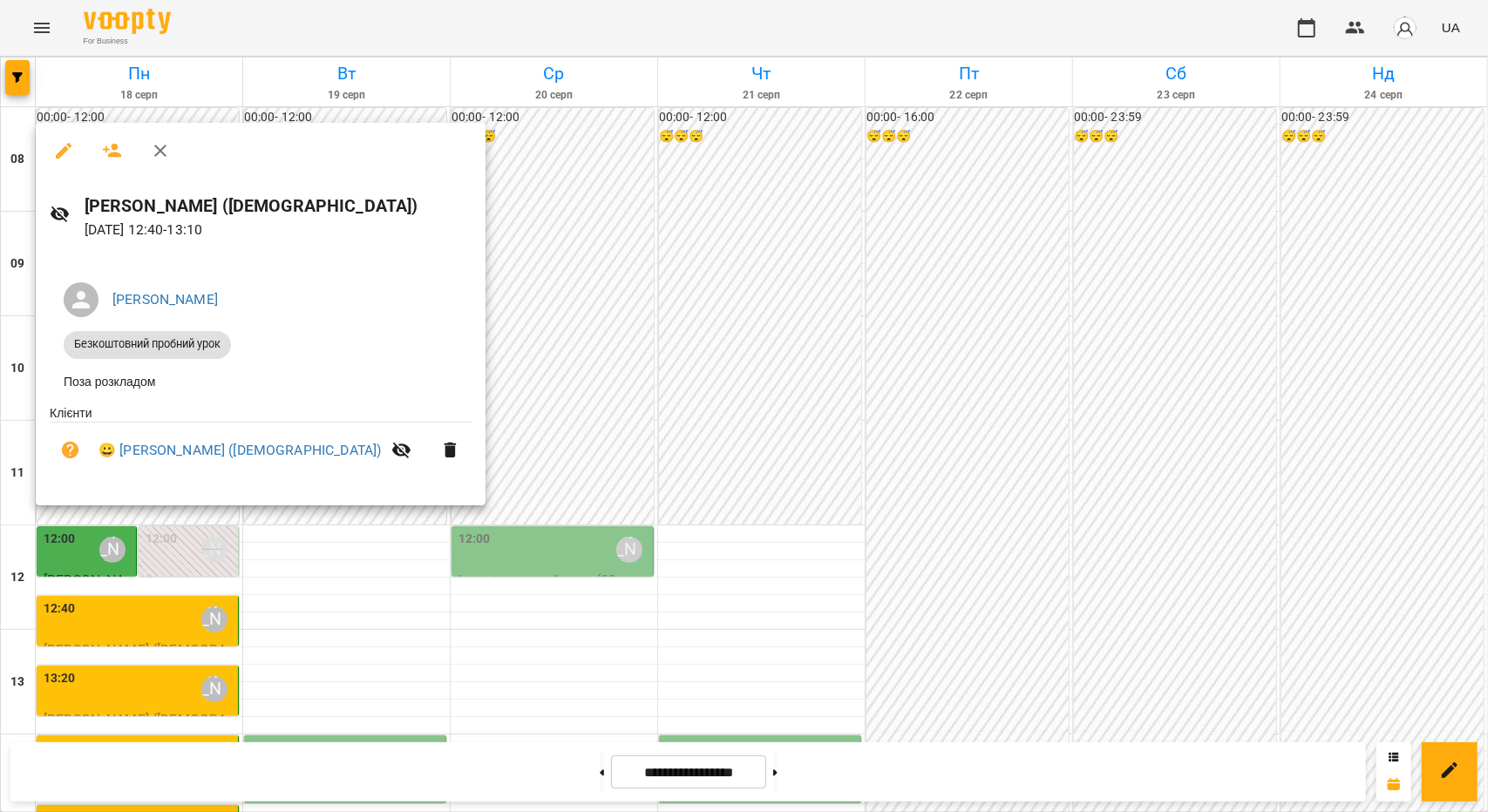
click at [176, 541] on div at bounding box center [744, 406] width 1488 height 812
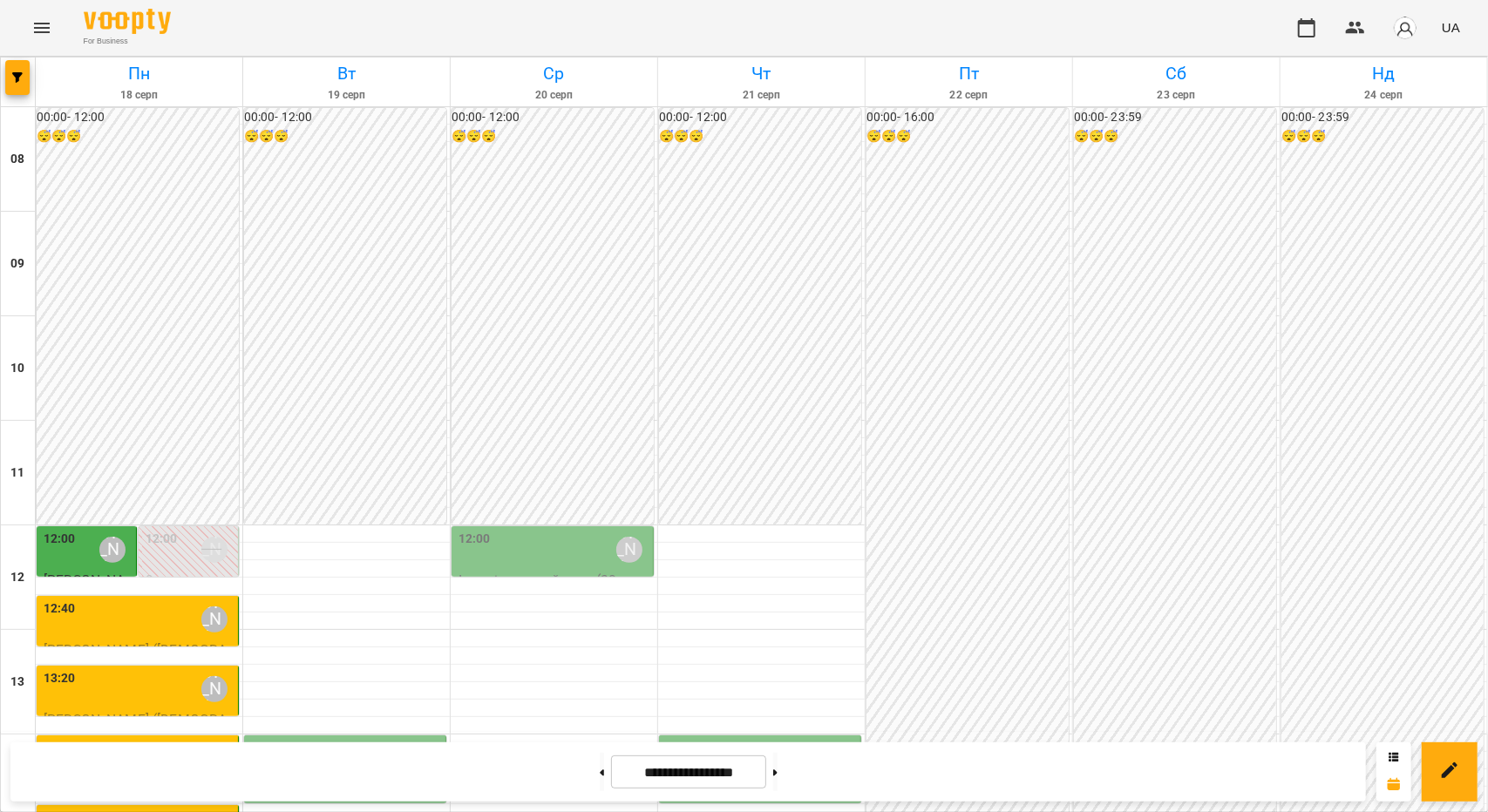
click at [152, 669] on div "13:20 [PERSON_NAME]" at bounding box center [139, 688] width 191 height 40
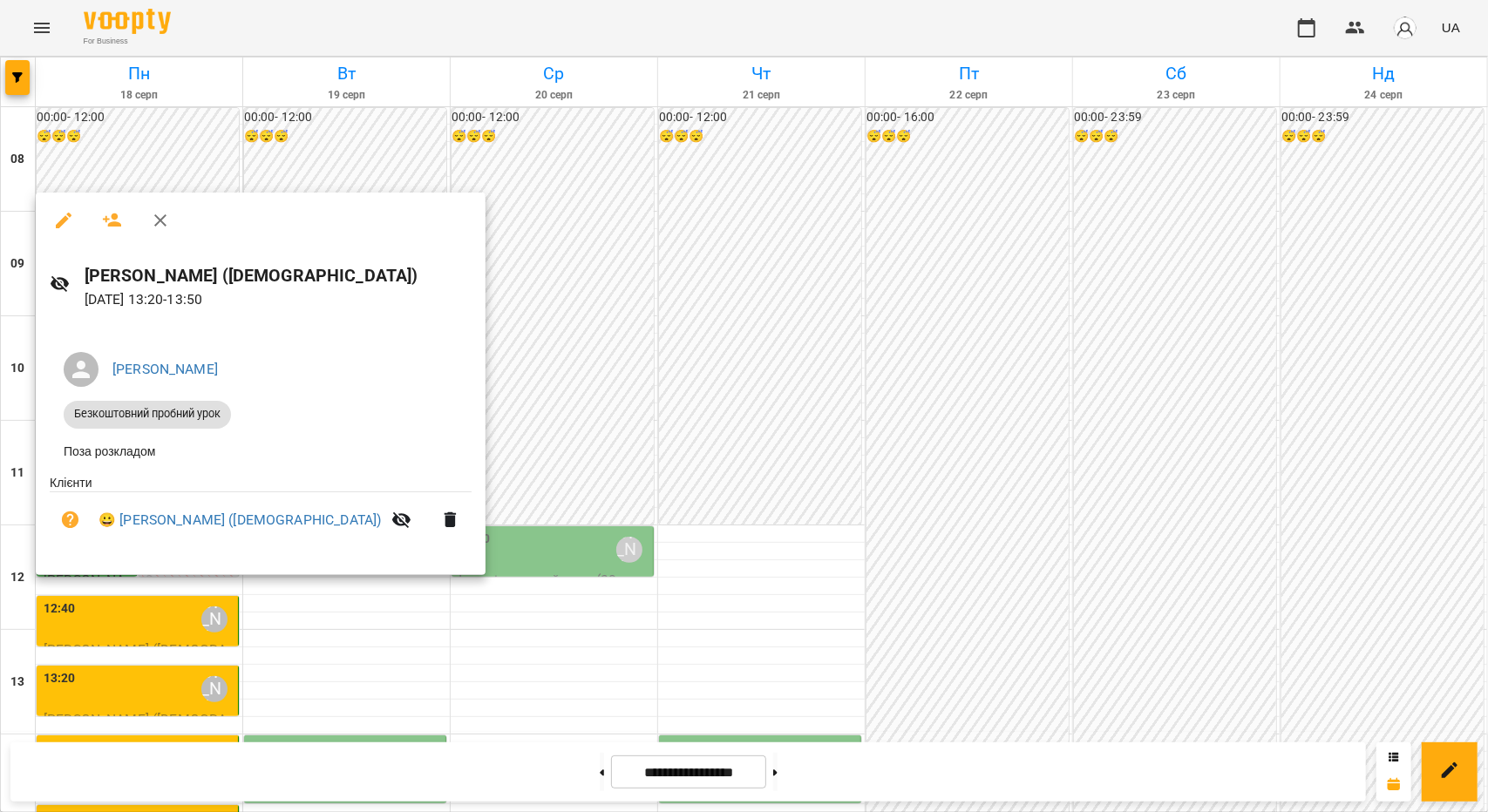
click at [144, 603] on div at bounding box center [744, 406] width 1488 height 812
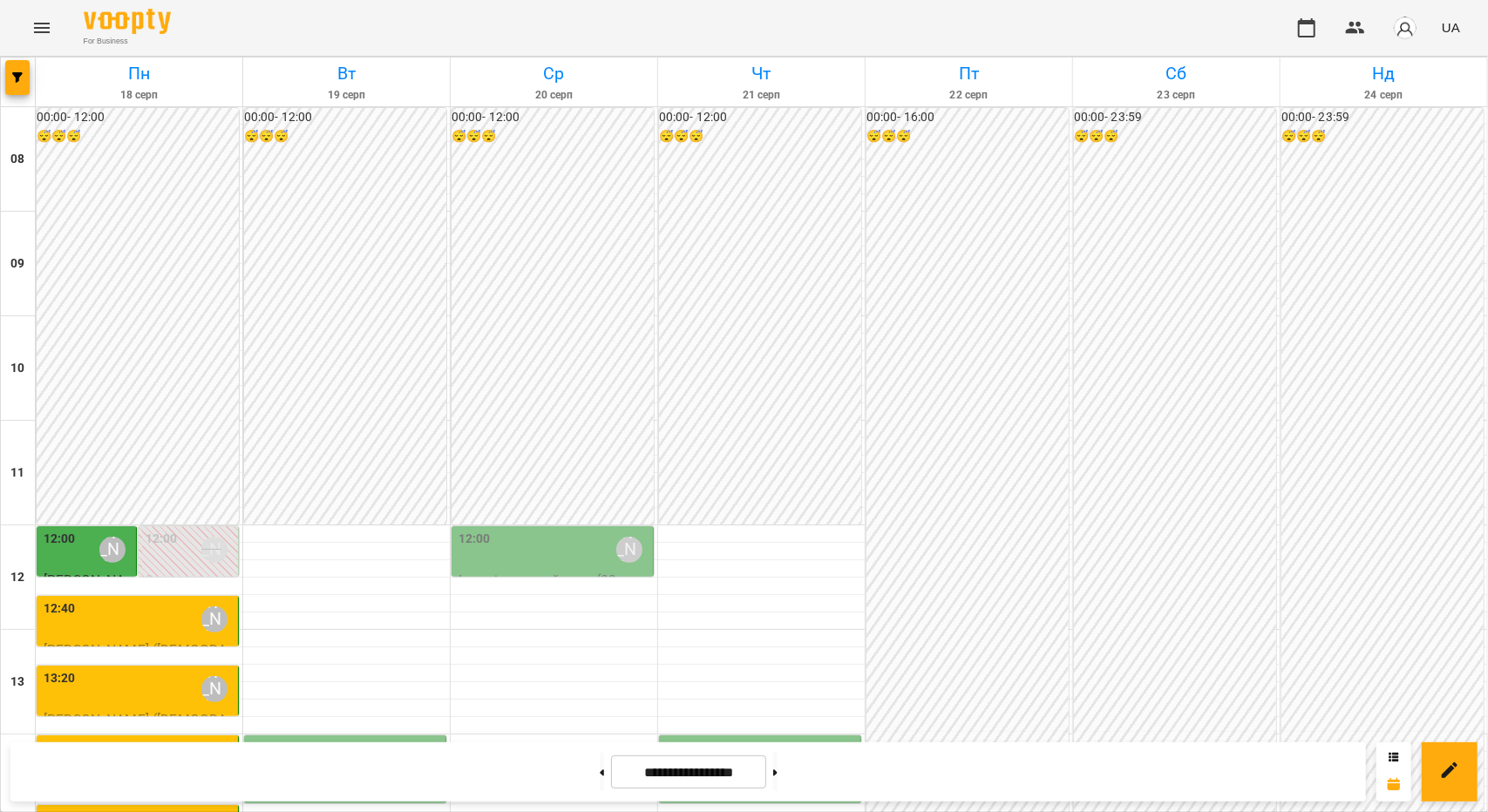
click at [132, 739] on div "14:00 [PERSON_NAME]" at bounding box center [139, 758] width 191 height 40
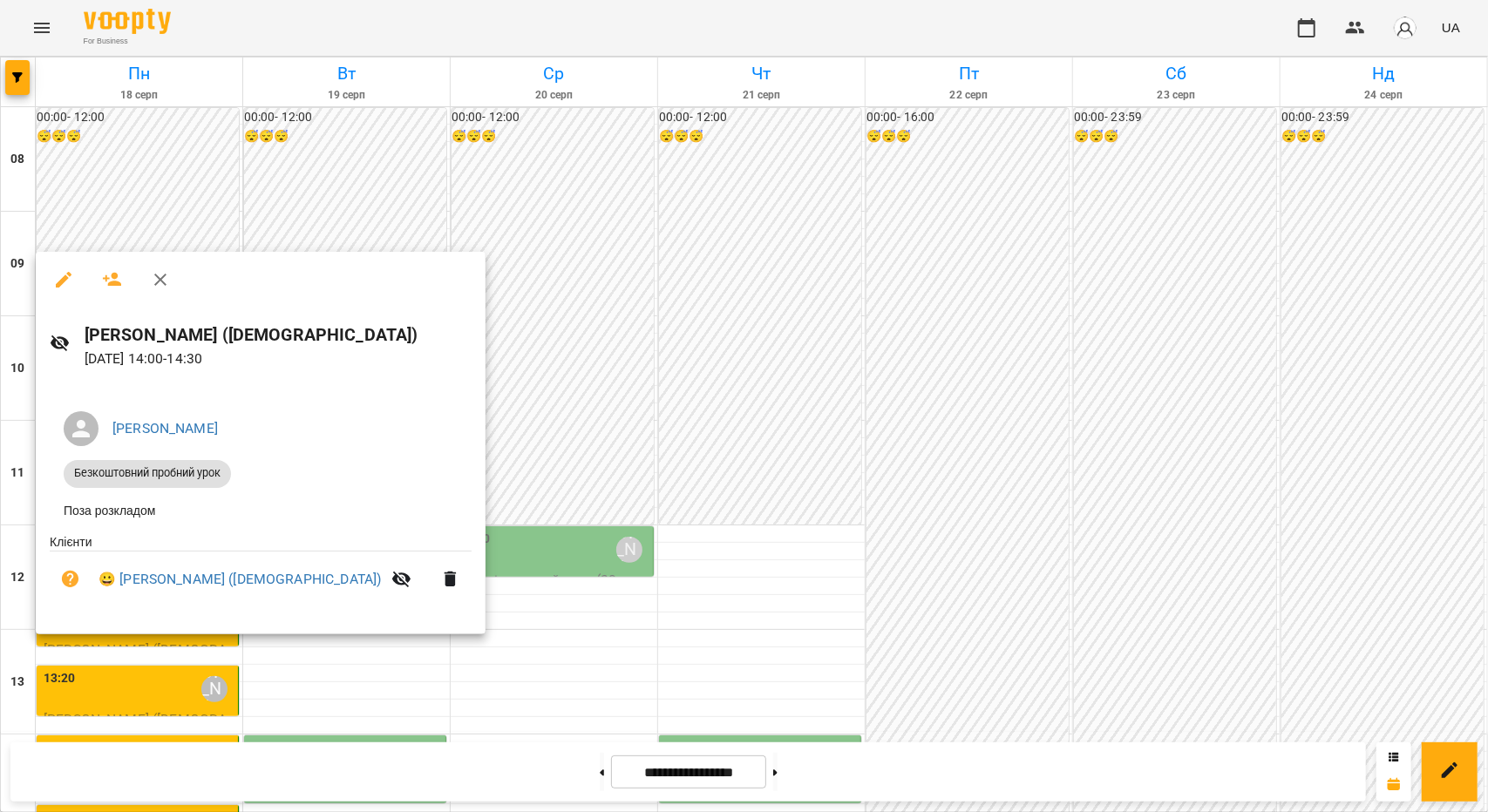
click at [436, 368] on div at bounding box center [744, 406] width 1488 height 812
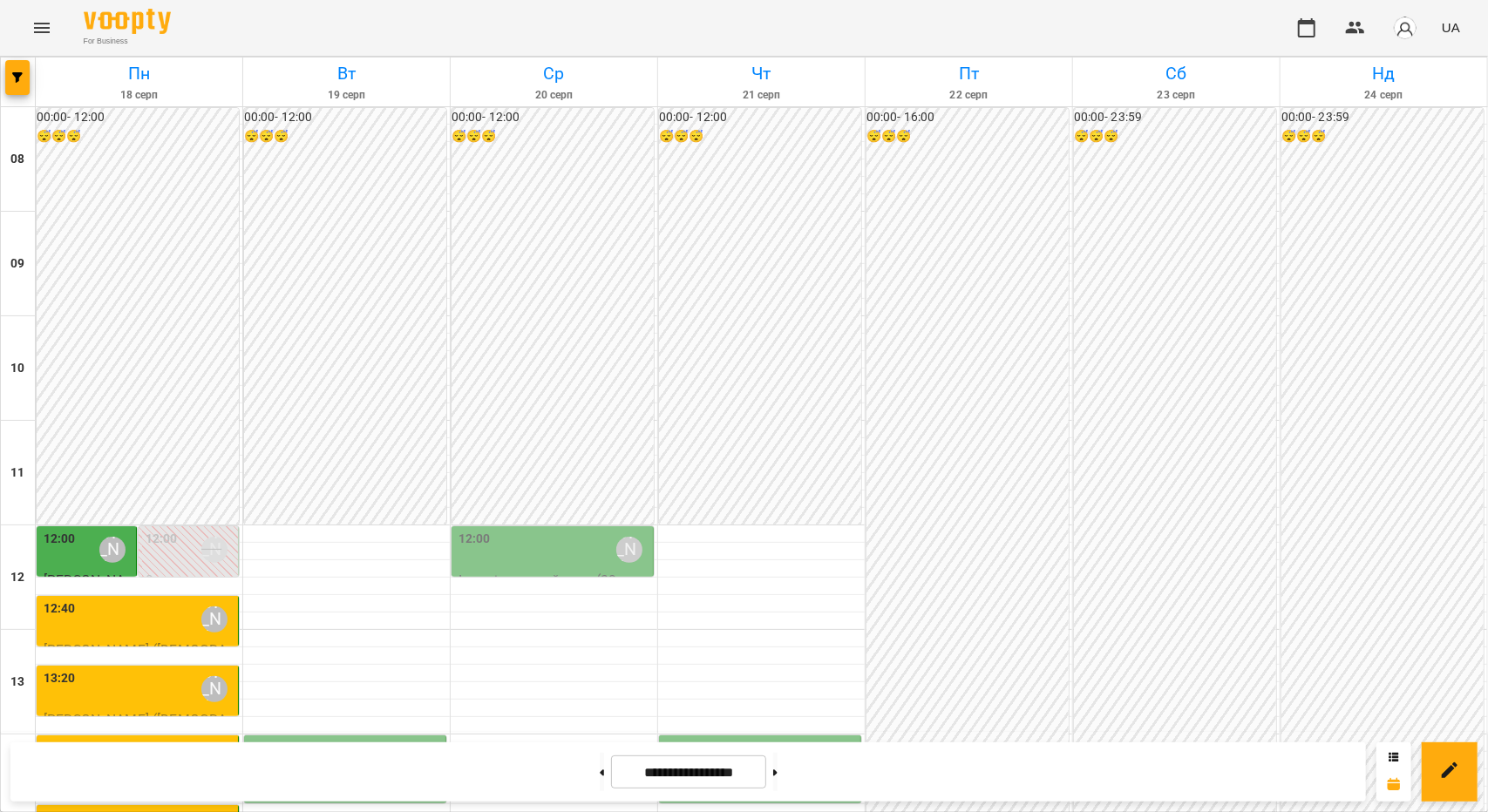
click at [146, 529] on div "12:00" at bounding box center [161, 549] width 32 height 40
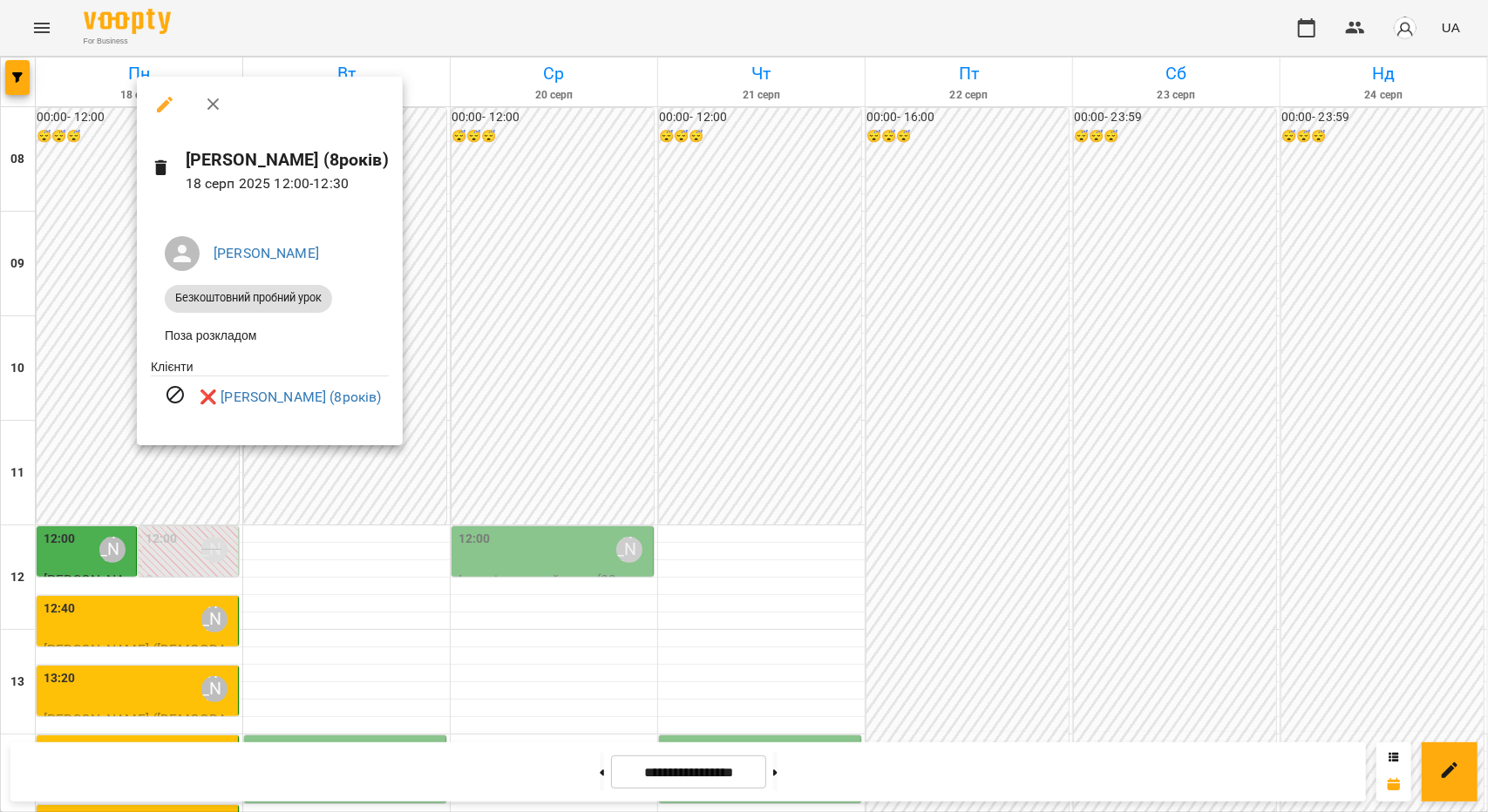
click at [84, 415] on div at bounding box center [744, 406] width 1488 height 812
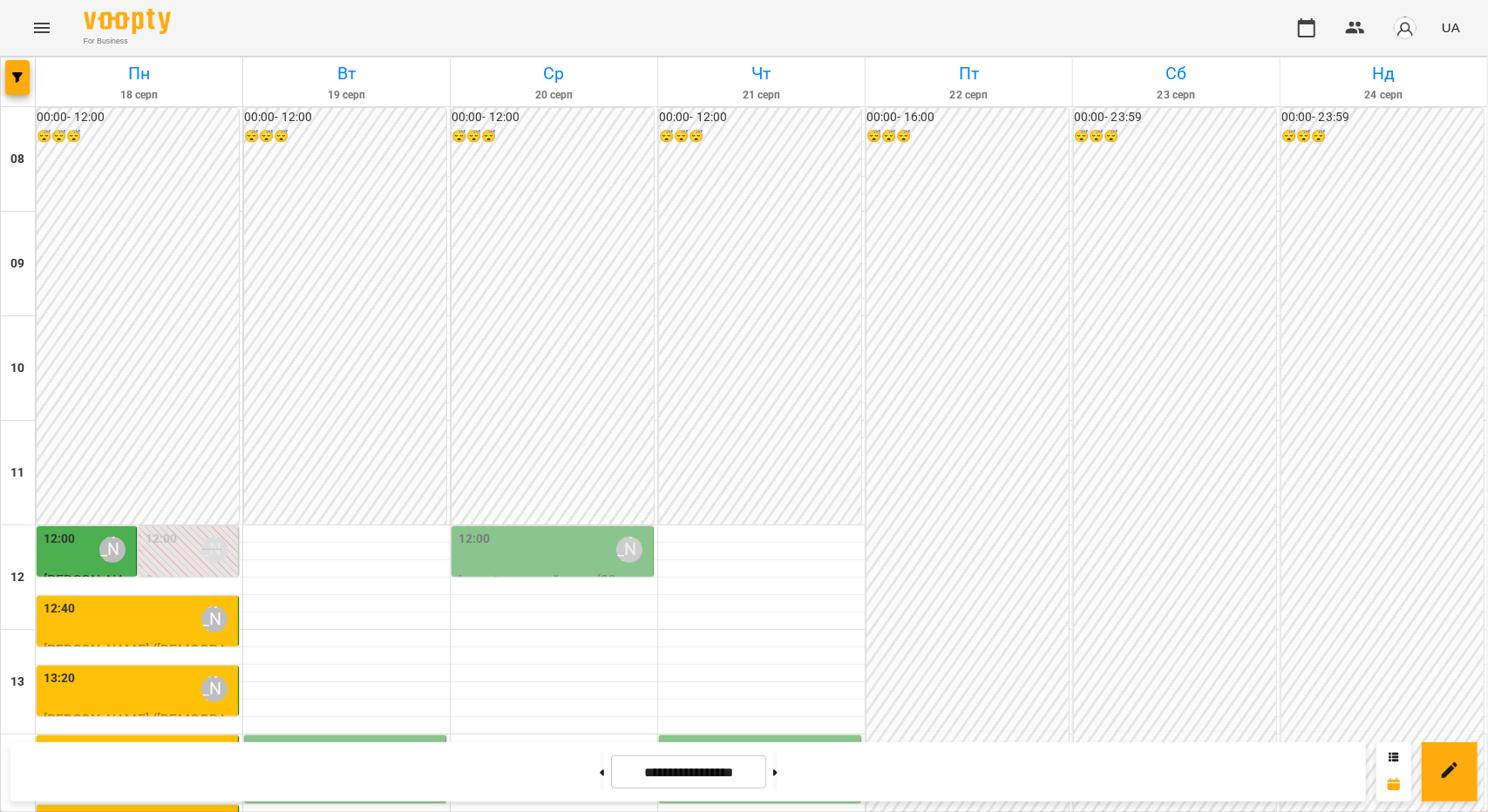
click at [79, 529] on div "12:00 [PERSON_NAME]" at bounding box center [88, 549] width 89 height 40
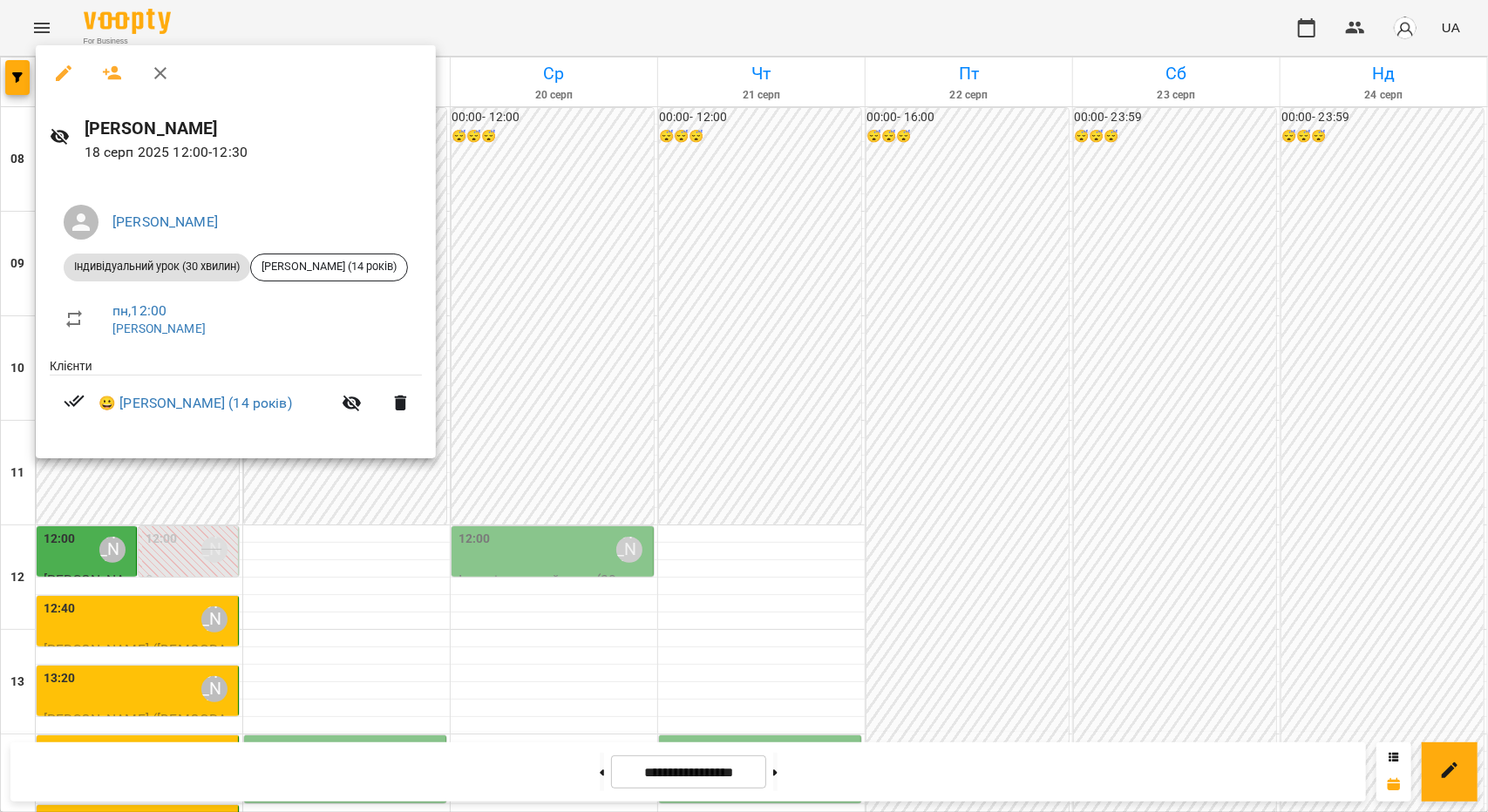
click at [234, 539] on div at bounding box center [744, 406] width 1488 height 812
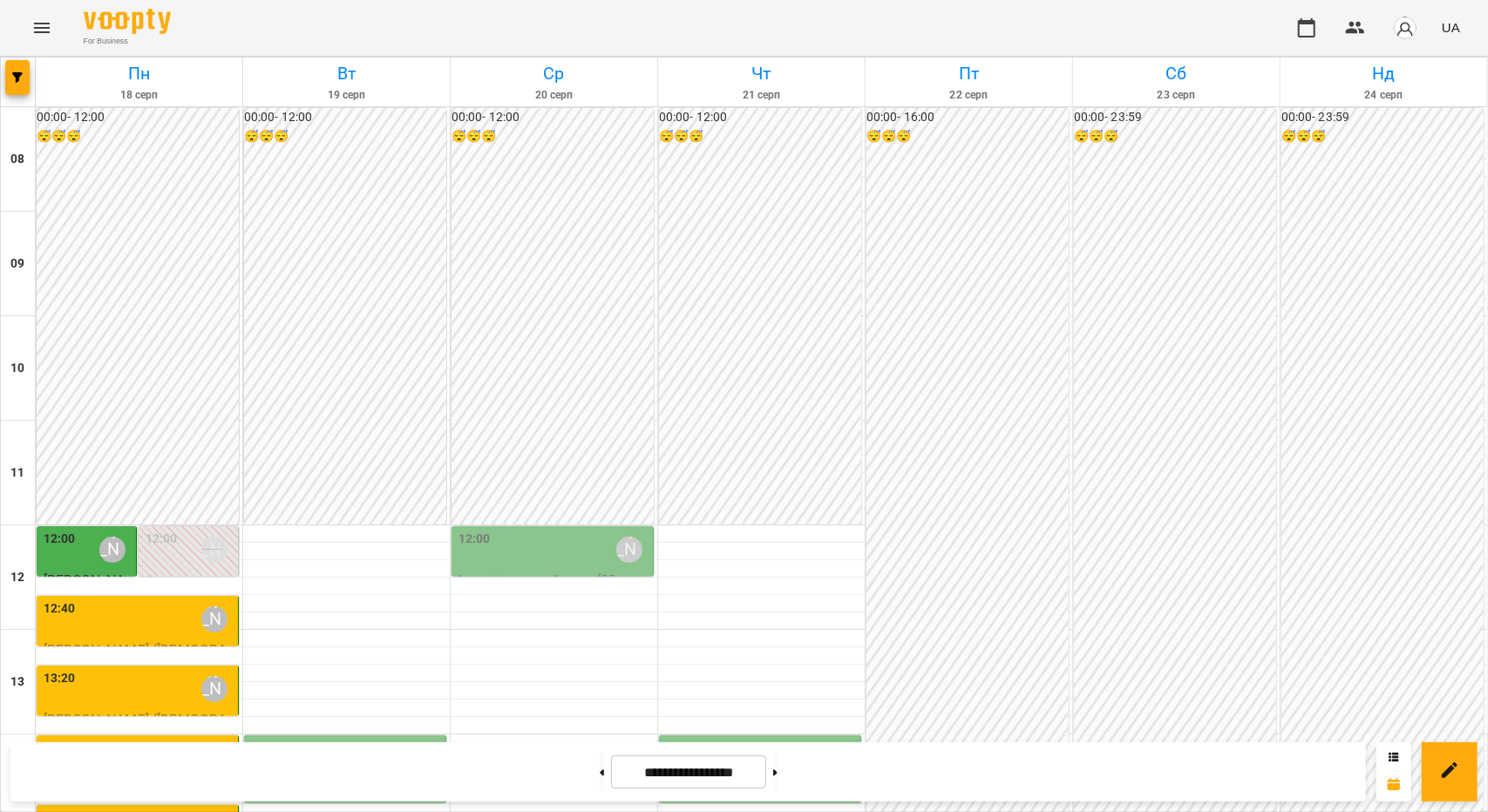
click at [140, 599] on div "12:40 [PERSON_NAME]" at bounding box center [139, 619] width 191 height 40
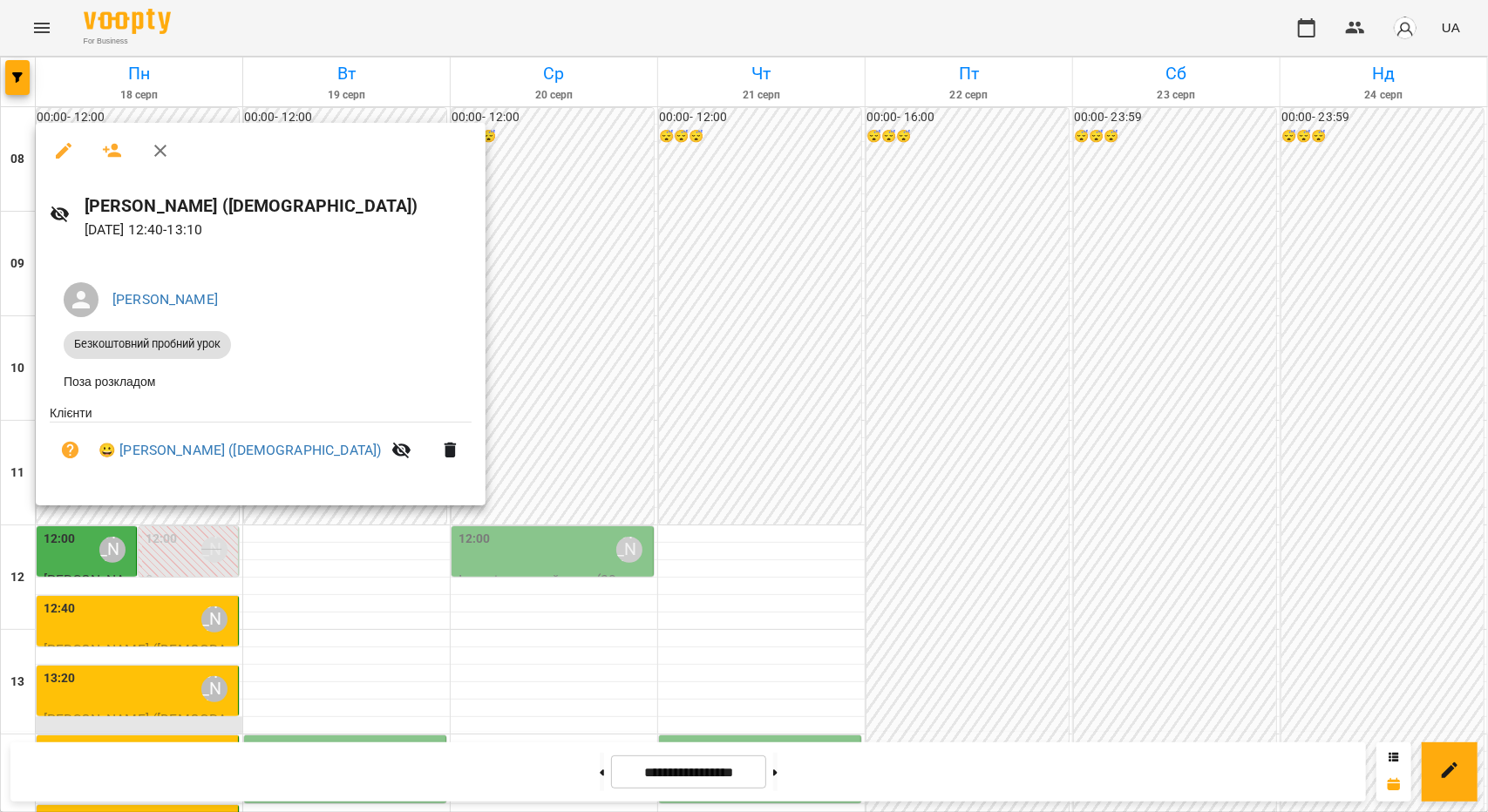
drag, startPoint x: 194, startPoint y: 594, endPoint x: 188, endPoint y: 583, distance: 12.5
click at [194, 594] on div at bounding box center [744, 406] width 1488 height 812
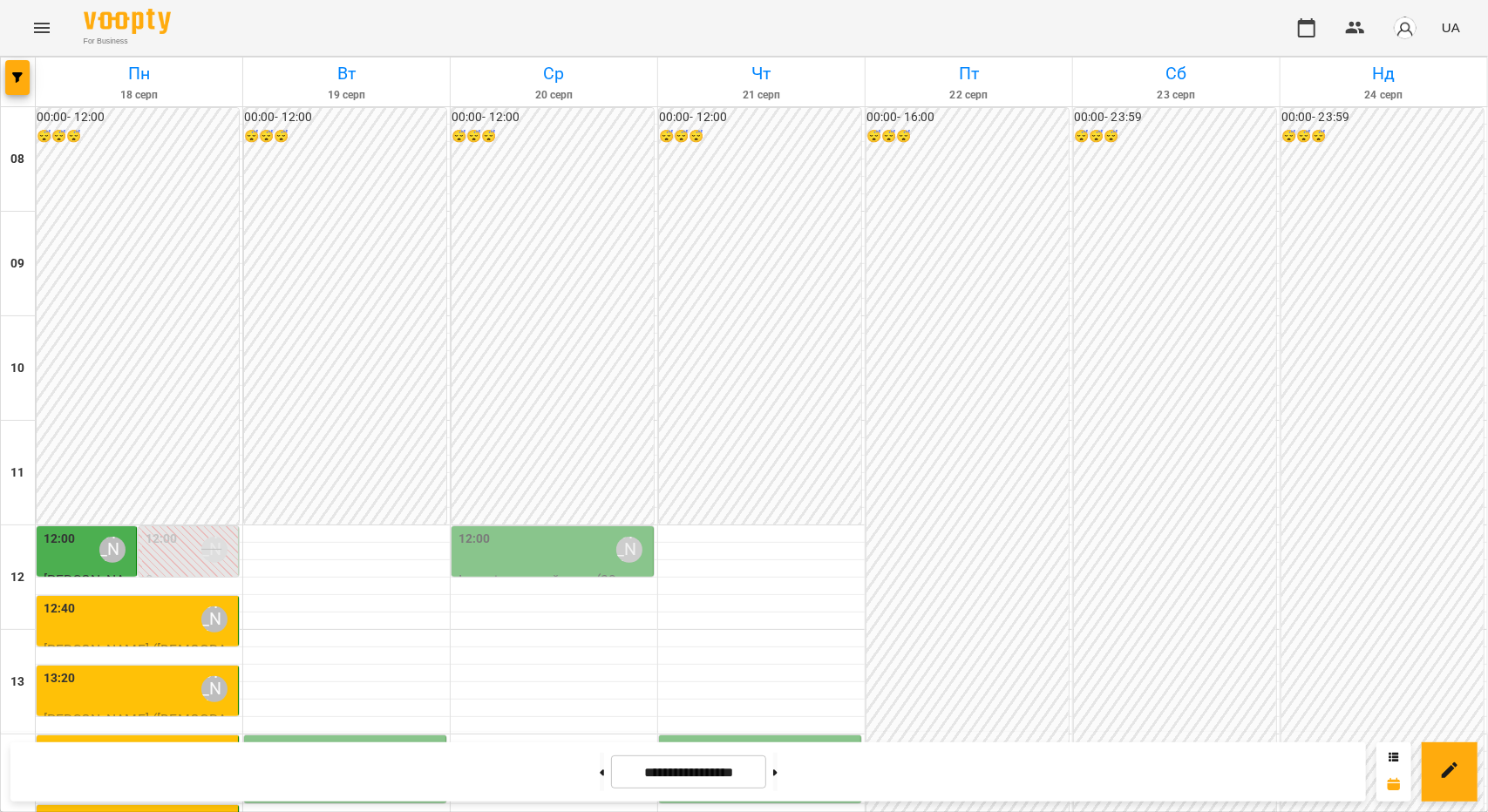
click at [120, 669] on div "13:20 [PERSON_NAME]" at bounding box center [139, 688] width 191 height 40
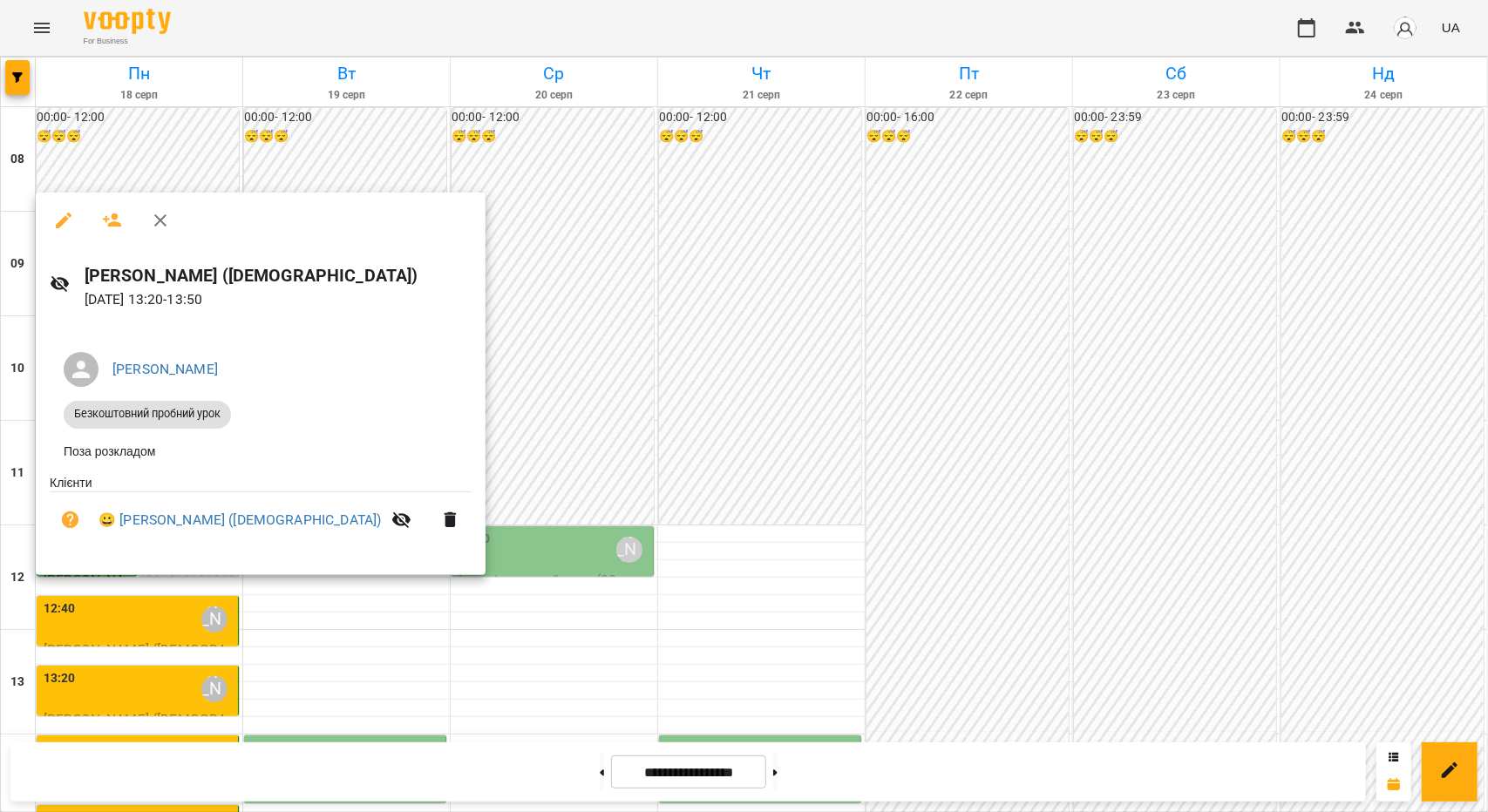
click at [206, 669] on div at bounding box center [744, 406] width 1488 height 812
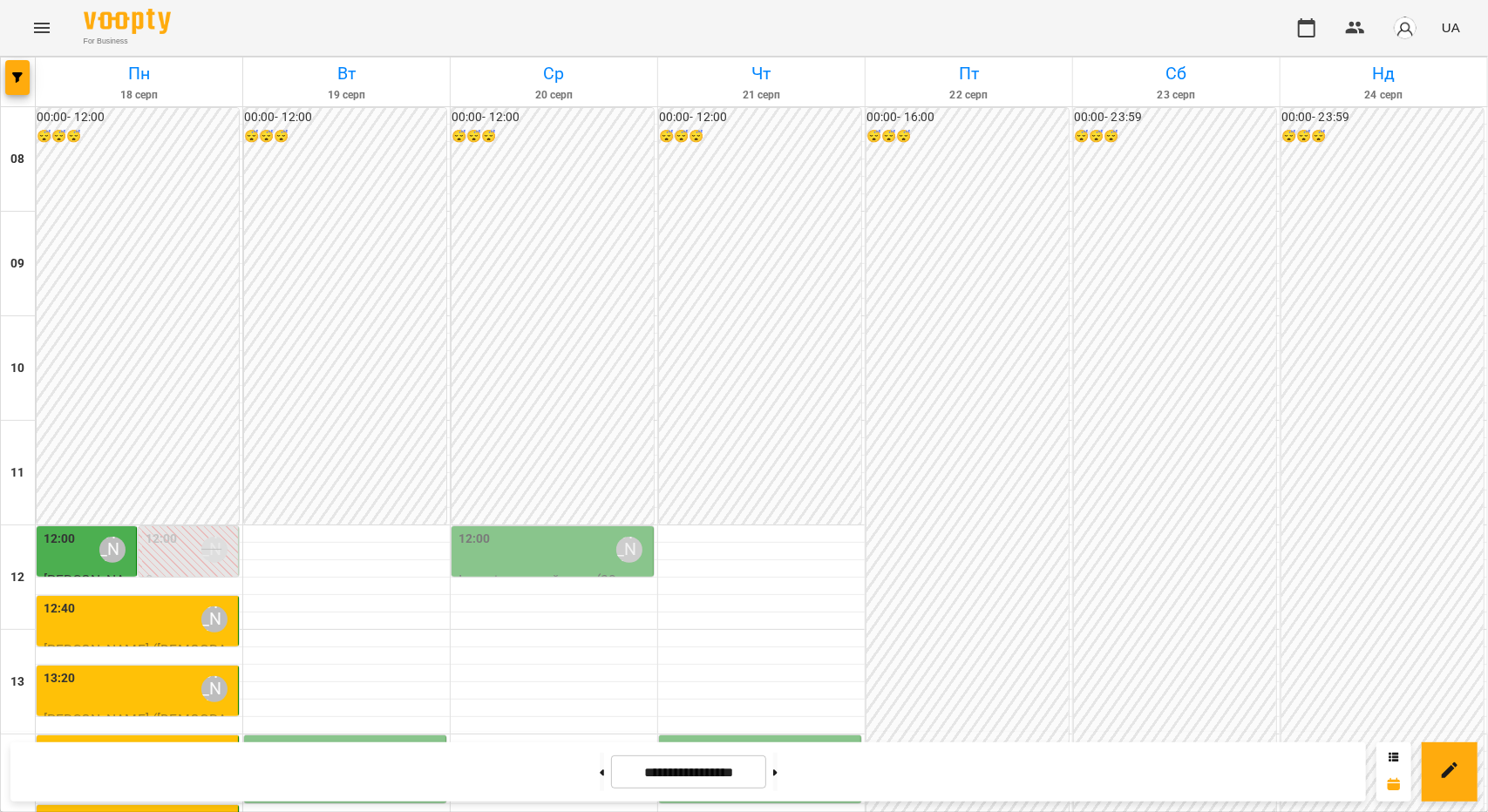
click at [129, 739] on div "14:00 [PERSON_NAME]" at bounding box center [139, 758] width 191 height 40
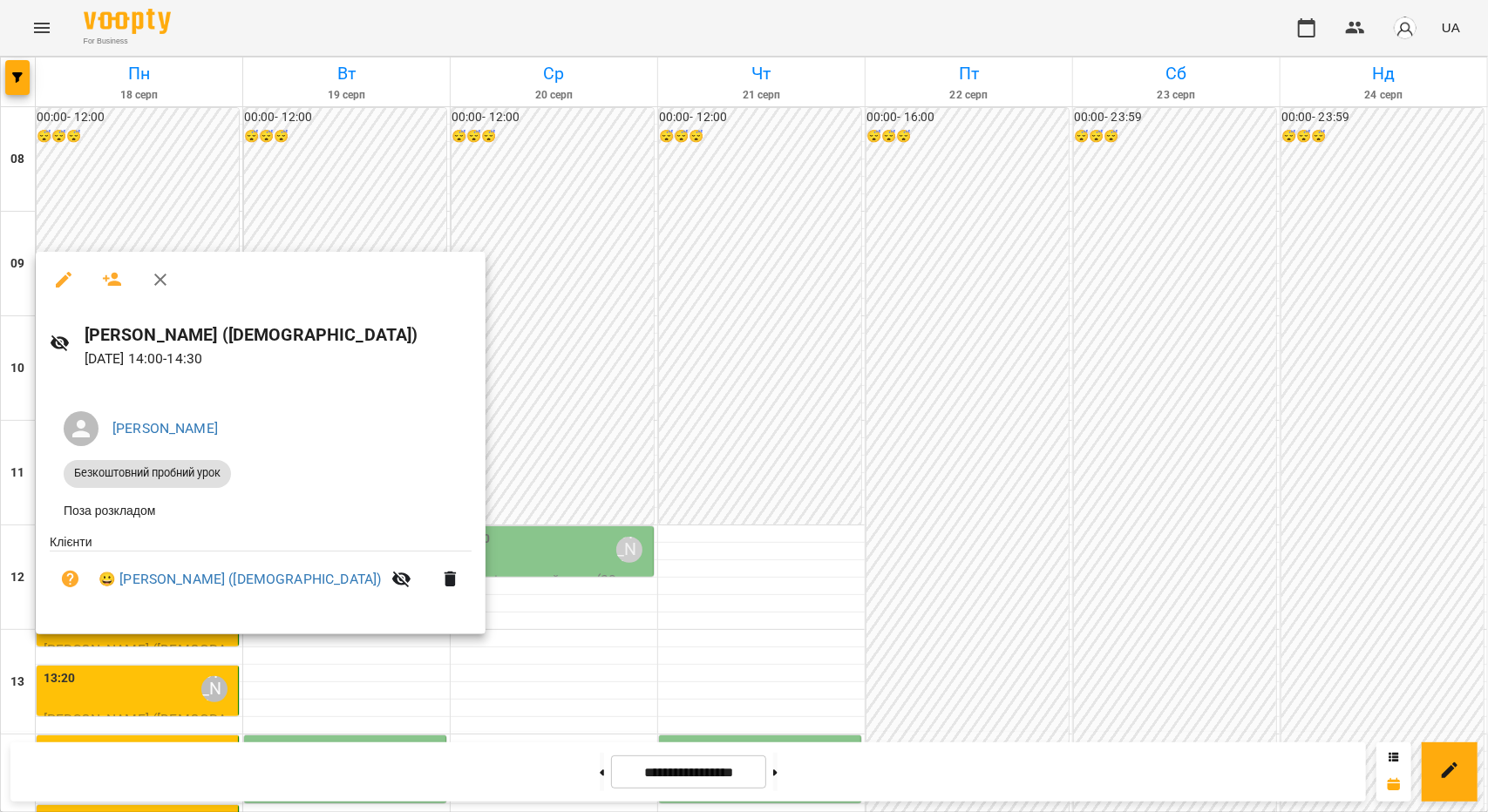
click at [231, 681] on div at bounding box center [744, 406] width 1488 height 812
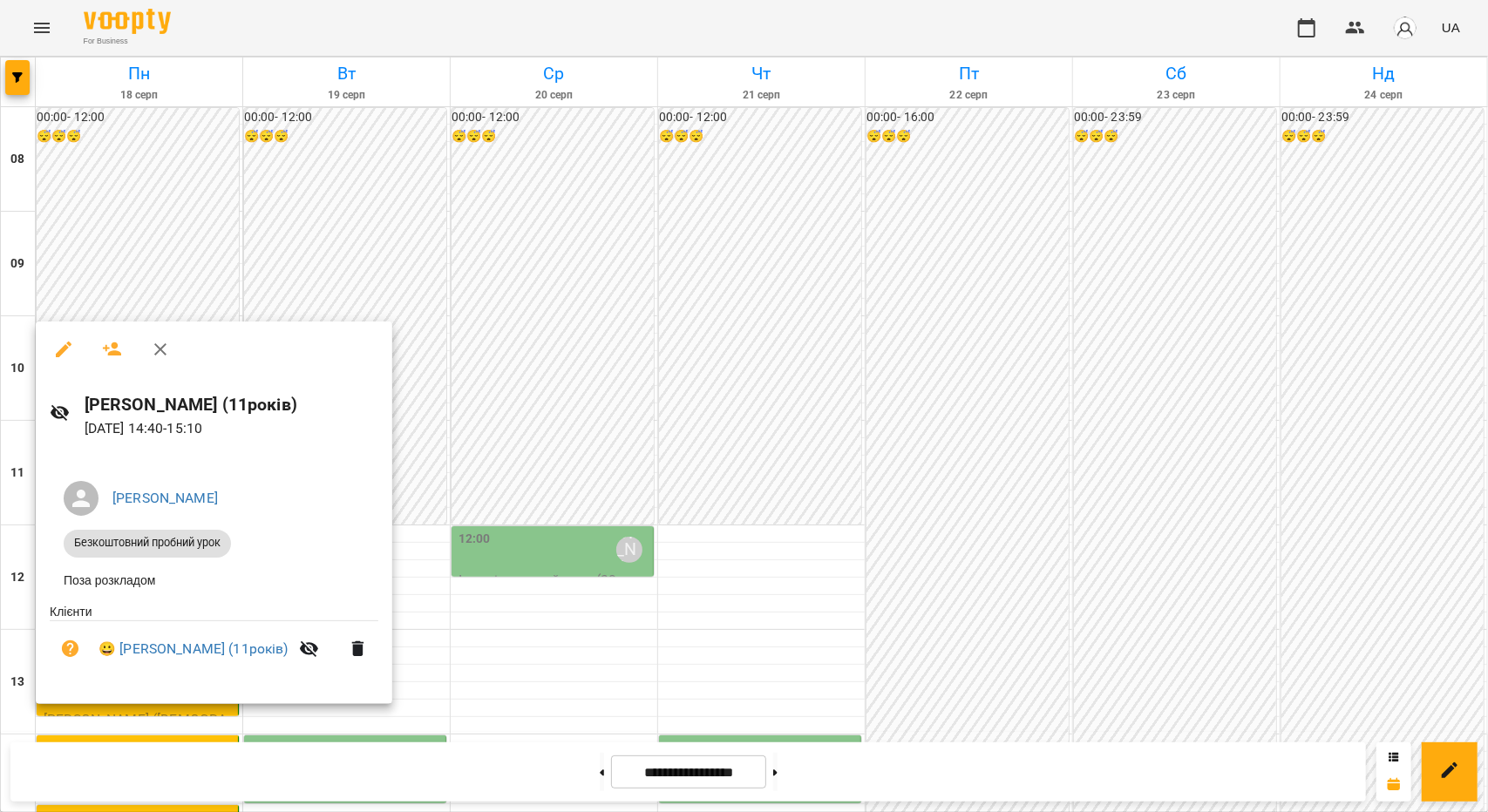
click at [529, 601] on div at bounding box center [744, 406] width 1488 height 812
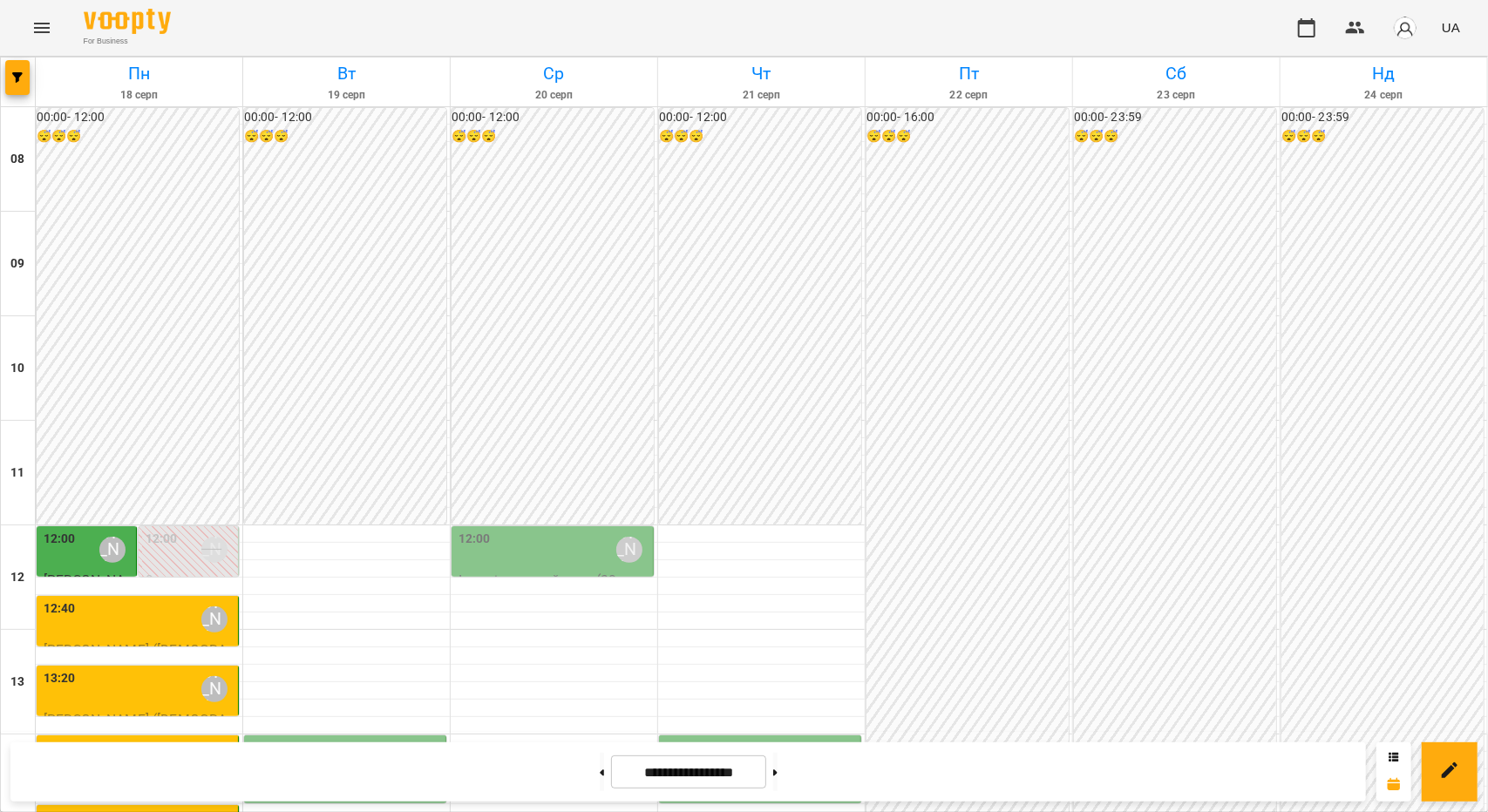
scroll to position [226, 0]
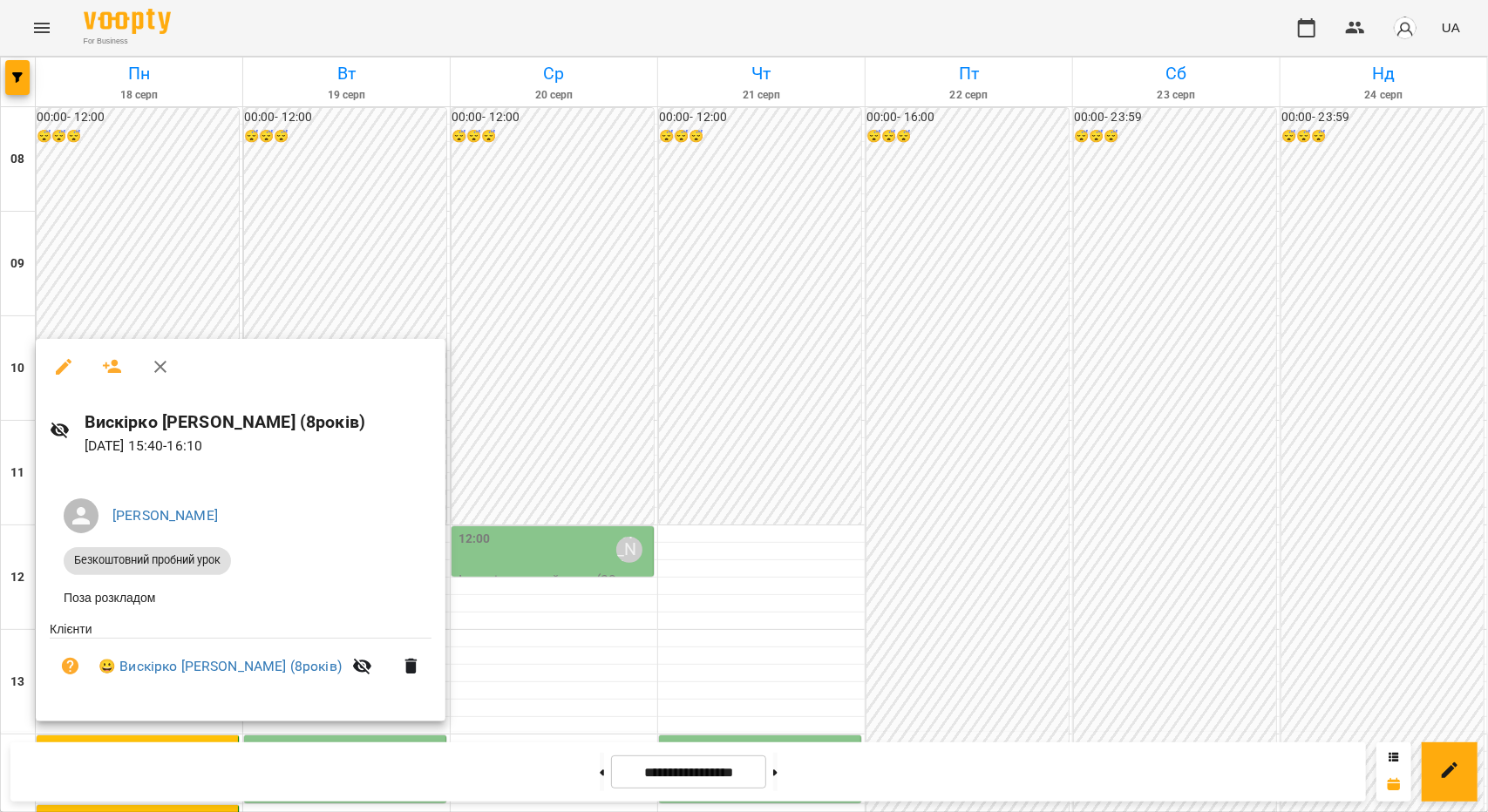
click at [521, 472] on div at bounding box center [744, 406] width 1488 height 812
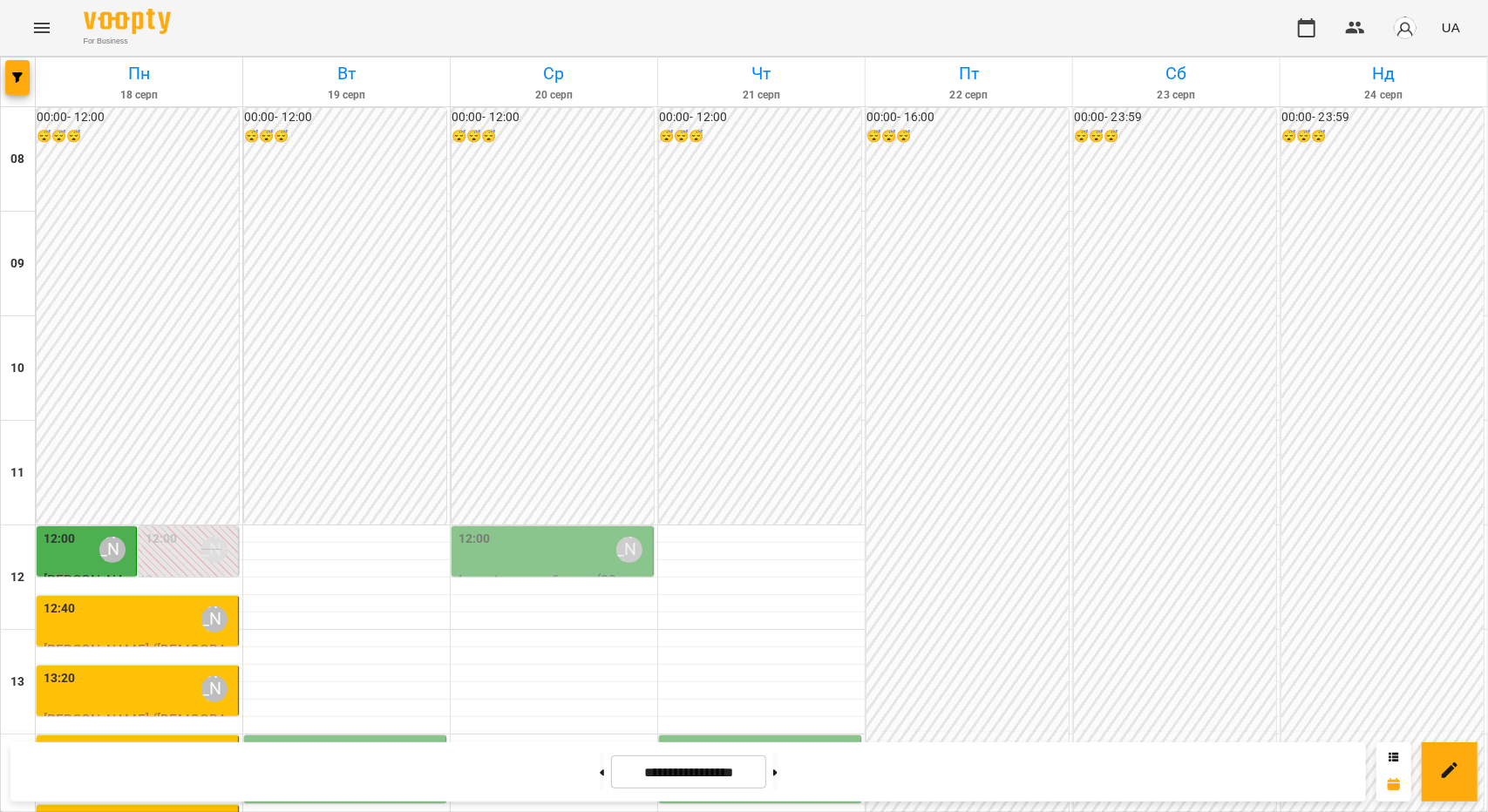
scroll to position [487, 0]
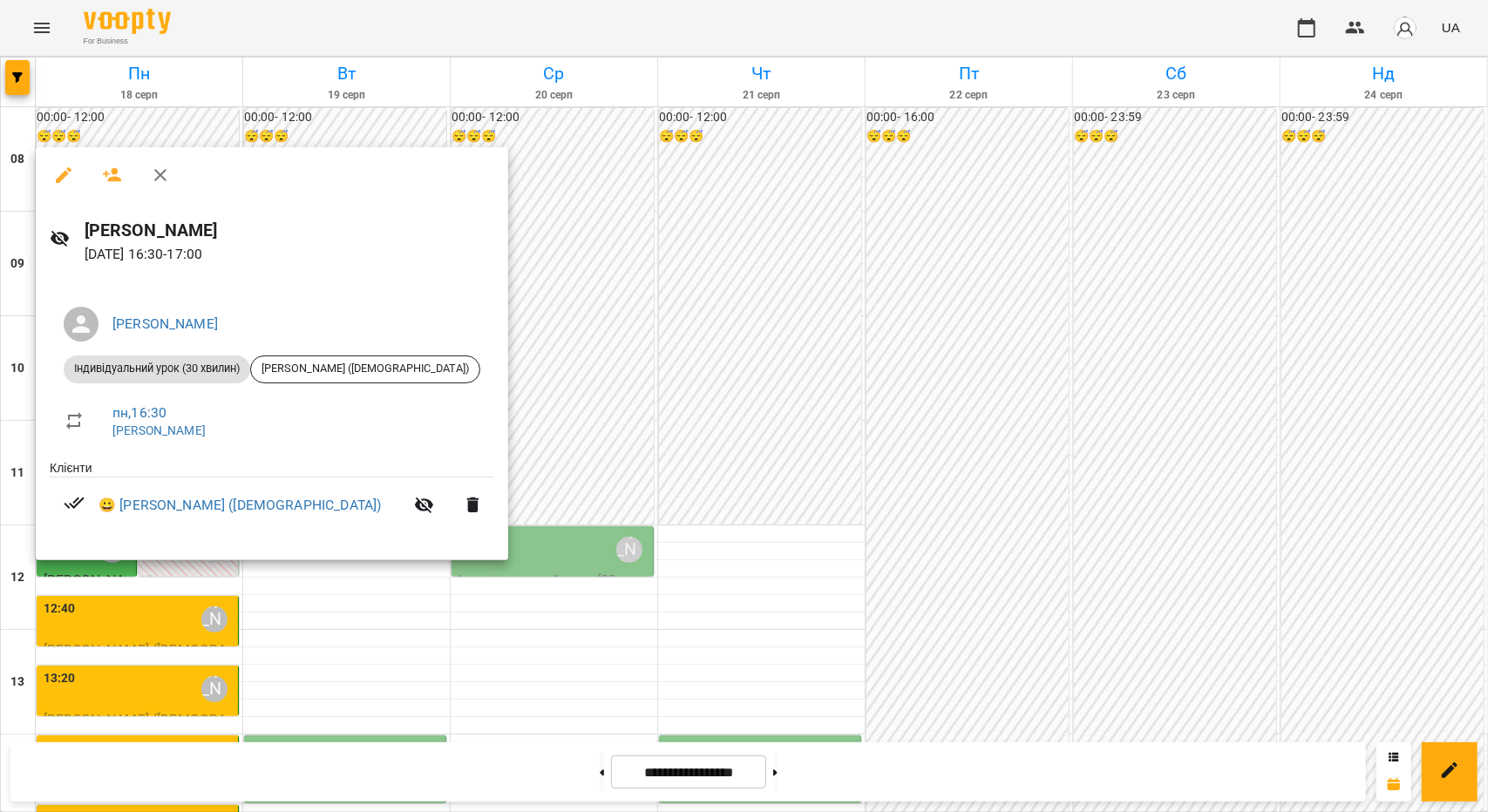
click at [108, 634] on div at bounding box center [744, 406] width 1488 height 812
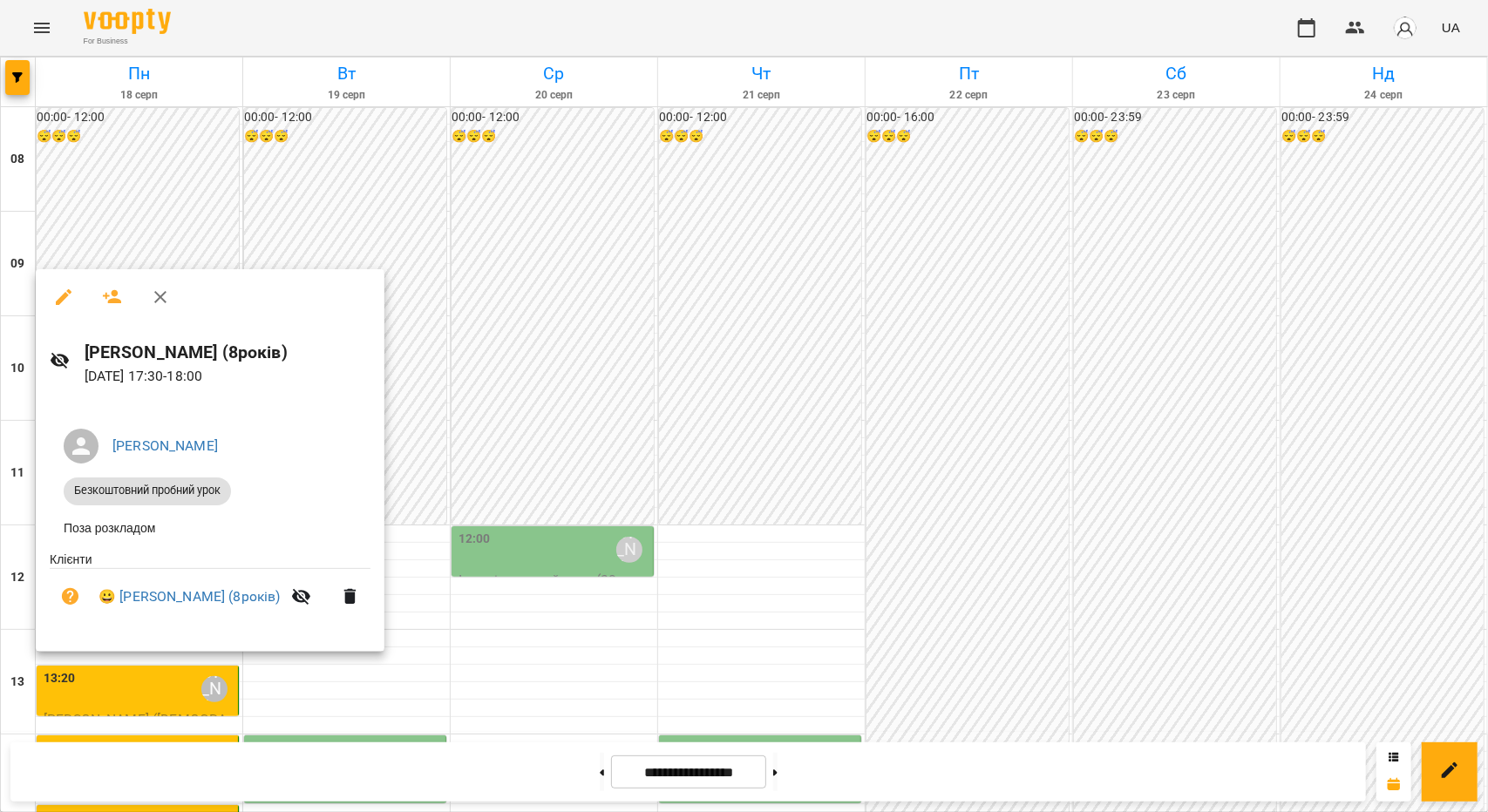
click at [78, 688] on div at bounding box center [744, 406] width 1488 height 812
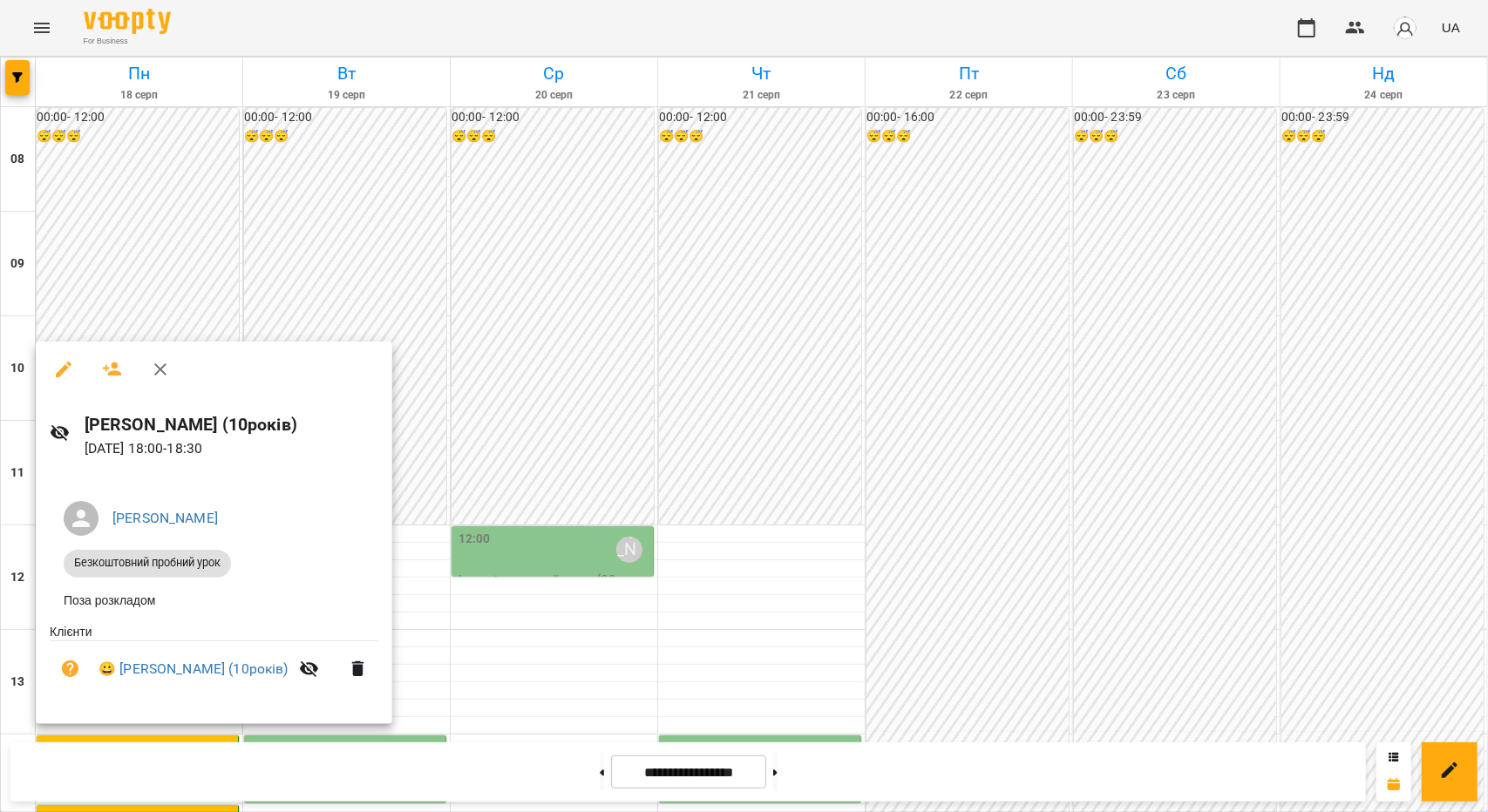
click at [226, 203] on div at bounding box center [744, 406] width 1488 height 812
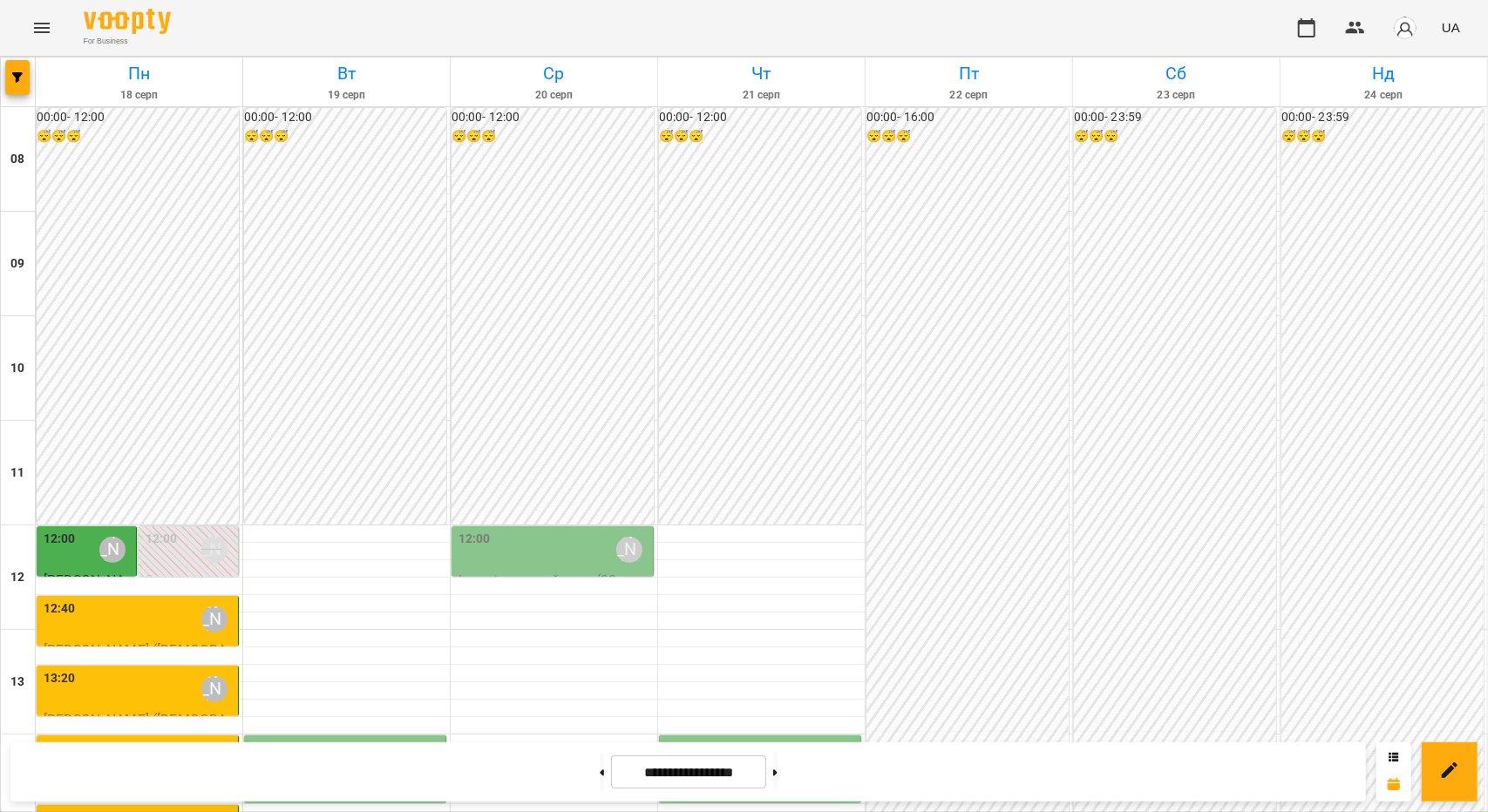
click at [91, 599] on div "12:40 [PERSON_NAME]" at bounding box center [139, 619] width 191 height 40
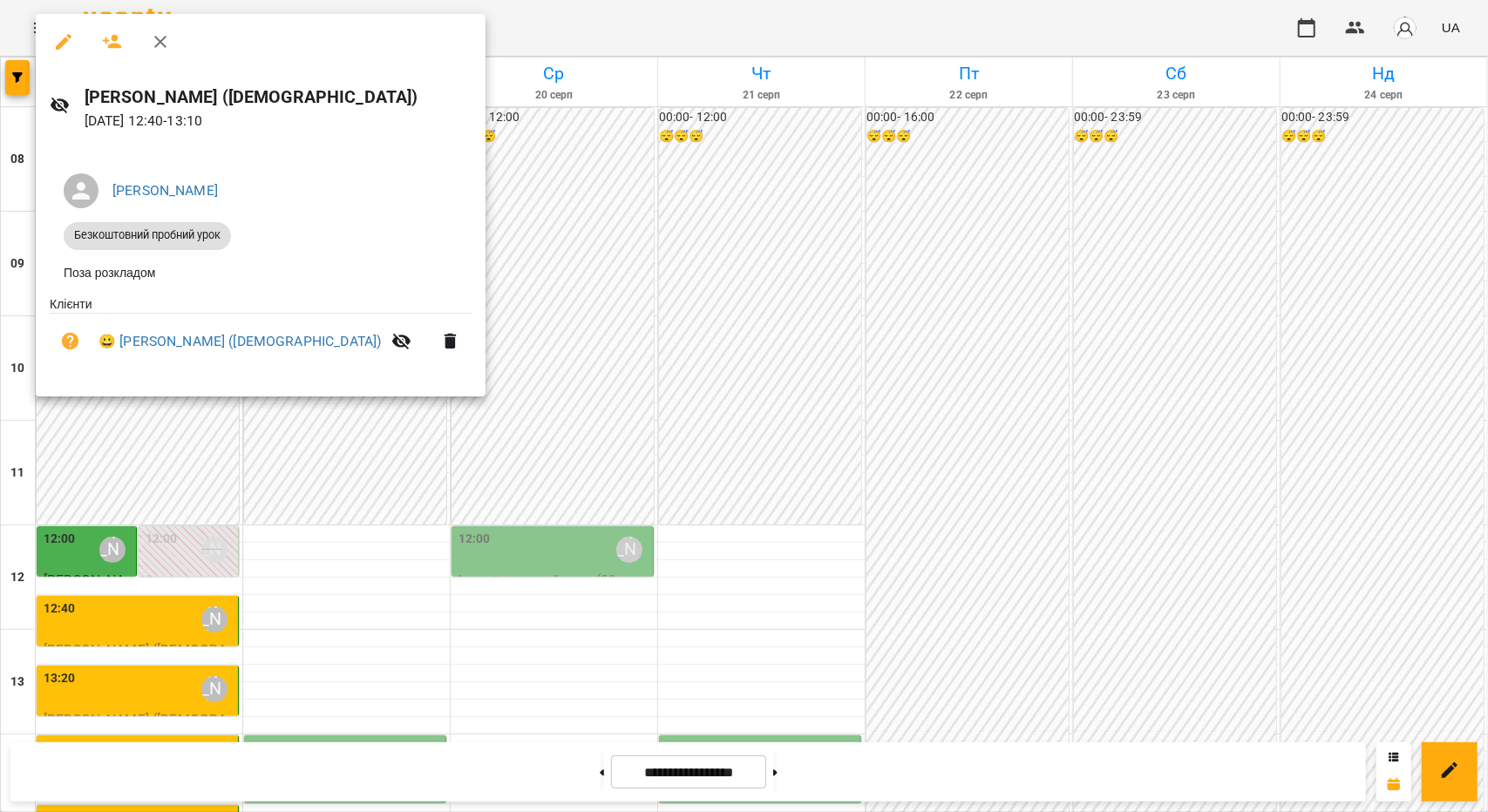
click at [662, 299] on div at bounding box center [744, 406] width 1488 height 812
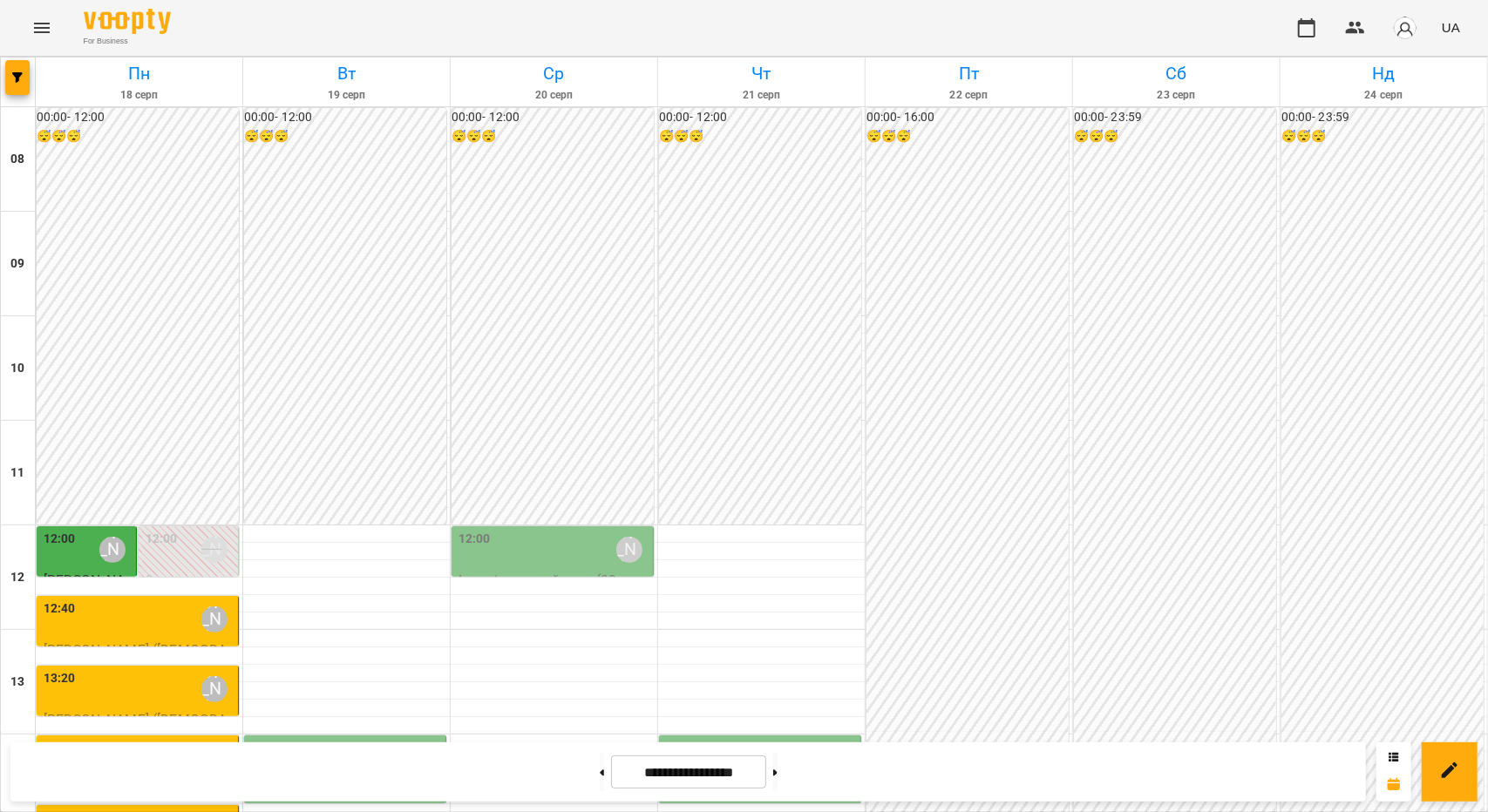
scroll to position [139, 0]
click at [72, 529] on label "12:00" at bounding box center [59, 539] width 32 height 19
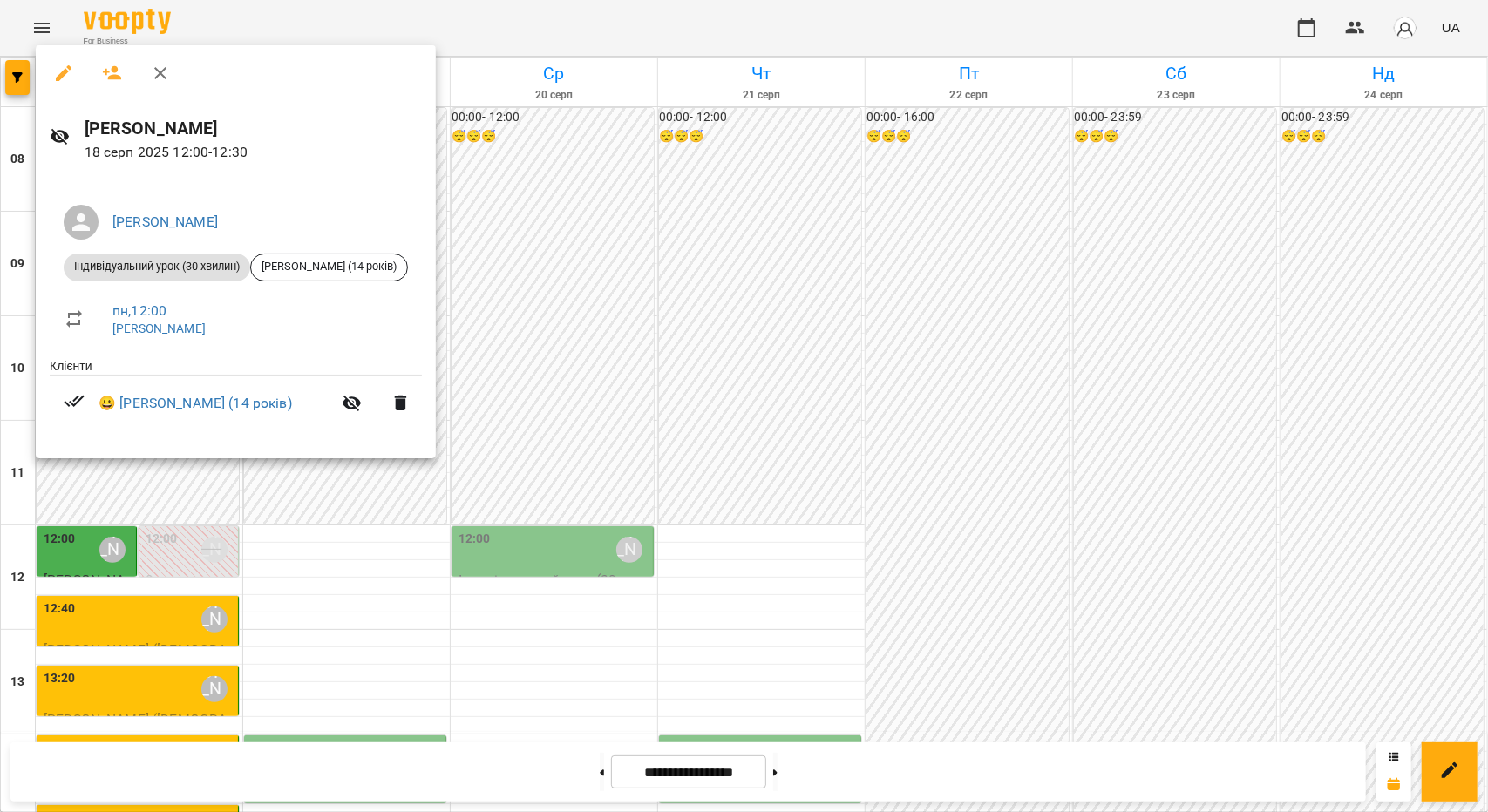
click at [562, 565] on div at bounding box center [744, 406] width 1488 height 812
